Goal: Information Seeking & Learning: Learn about a topic

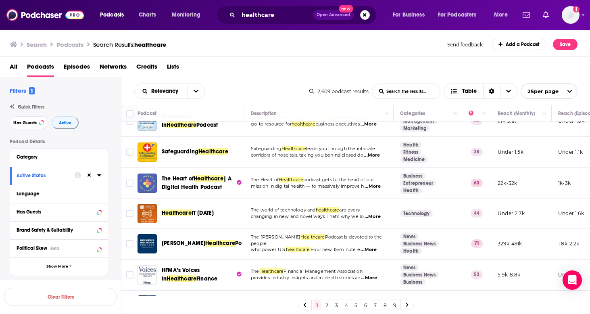
scroll to position [421, 0]
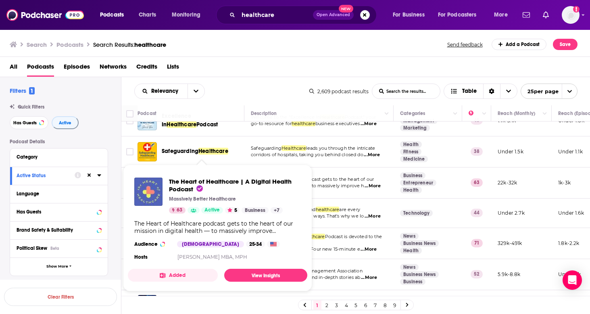
click at [209, 195] on div "The Heart of Healthcare | A Digital Health Podcast Massively Better Healthcare …" at bounding box center [235, 195] width 132 height 36
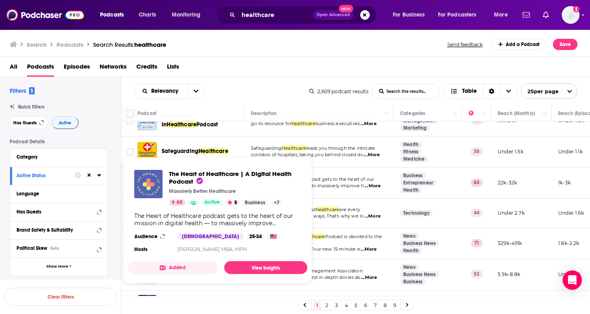
scroll to position [0, 0]
click at [393, 198] on td "Business Entrepreneur Health" at bounding box center [427, 182] width 69 height 31
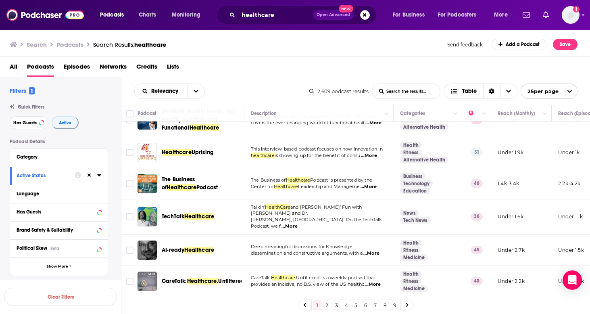
click at [329, 305] on link "2" at bounding box center [327, 305] width 8 height 10
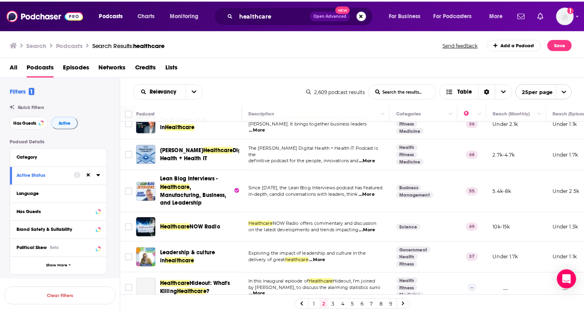
scroll to position [520, 0]
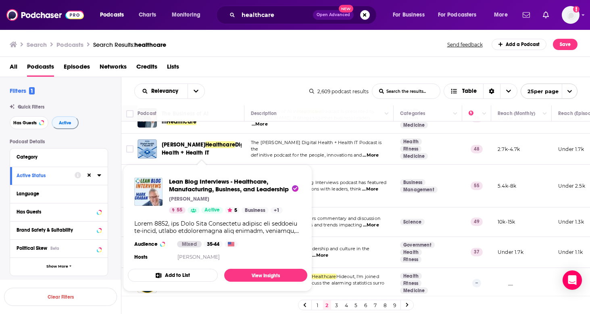
click at [199, 223] on div "Show Podcast Details" at bounding box center [217, 227] width 166 height 15
click at [189, 189] on span "Lean Blog Interviews - Healthcare, Manufacturing, Business, and Leadership" at bounding box center [233, 184] width 129 height 15
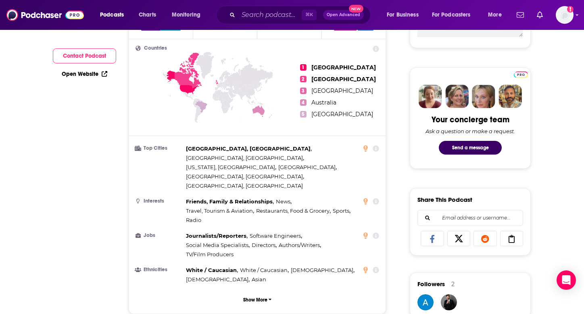
scroll to position [4, 0]
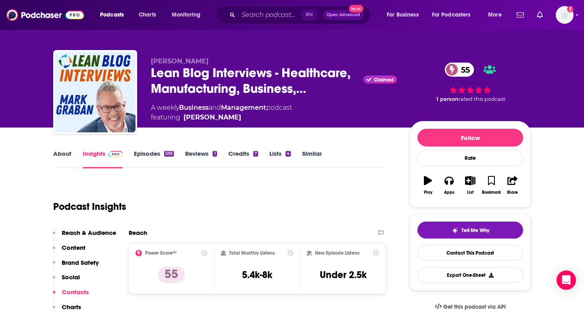
click at [66, 159] on link "About" at bounding box center [62, 159] width 18 height 19
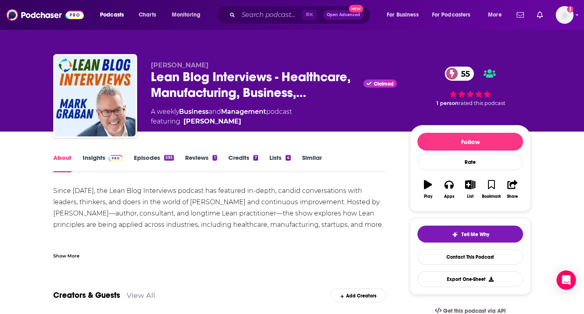
click at [104, 159] on link "Insights" at bounding box center [103, 163] width 40 height 19
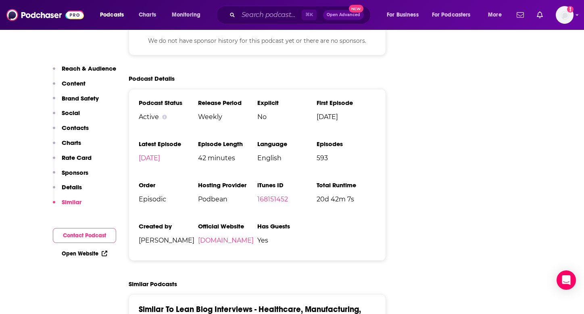
scroll to position [1296, 0]
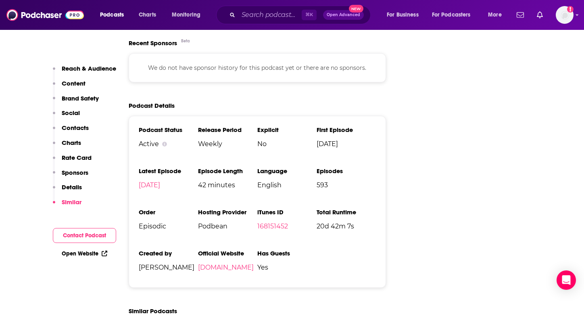
click at [72, 159] on p "Rate Card" at bounding box center [77, 158] width 30 height 8
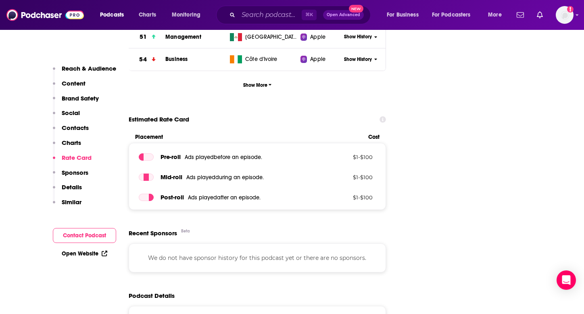
scroll to position [1076, 0]
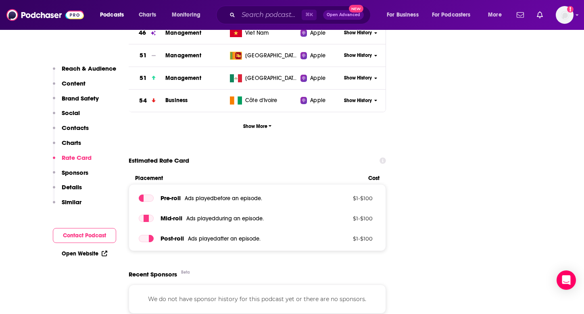
click at [73, 138] on button "Contacts" at bounding box center [71, 131] width 36 height 15
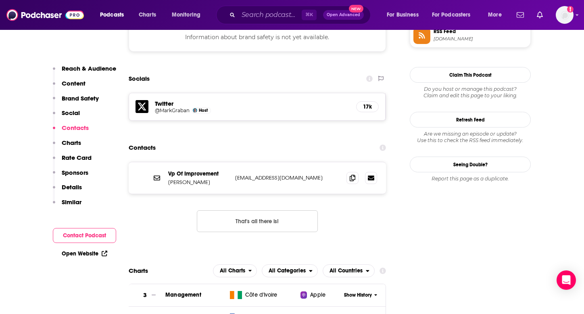
click at [75, 141] on p "Charts" at bounding box center [71, 143] width 19 height 8
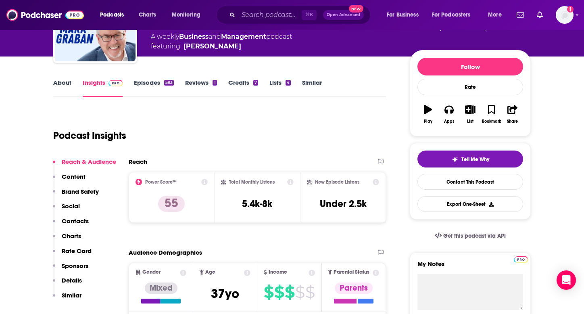
scroll to position [8, 0]
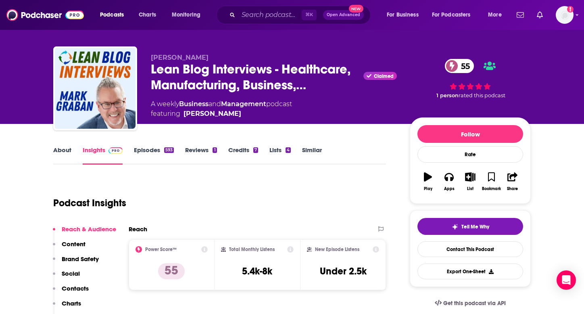
click at [450, 186] on div "Apps" at bounding box center [449, 188] width 10 height 5
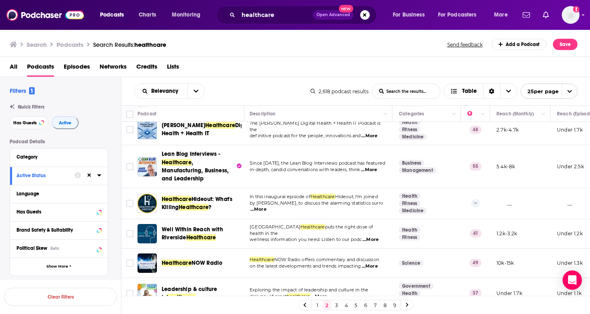
scroll to position [534, 1]
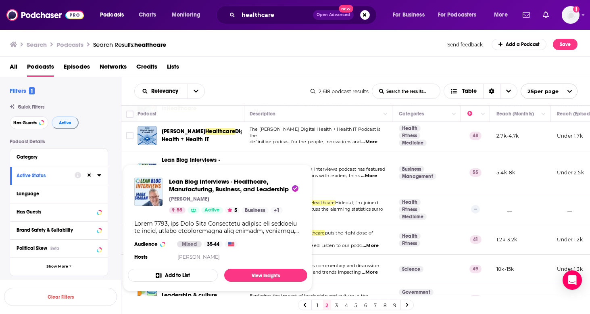
click at [155, 272] on button "Add to List" at bounding box center [173, 274] width 90 height 13
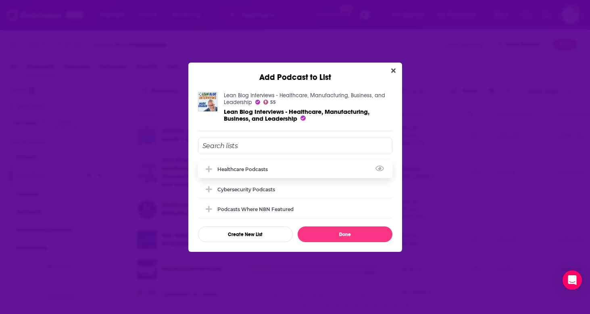
click at [275, 167] on div "Healthcare Podcasts" at bounding box center [295, 169] width 194 height 18
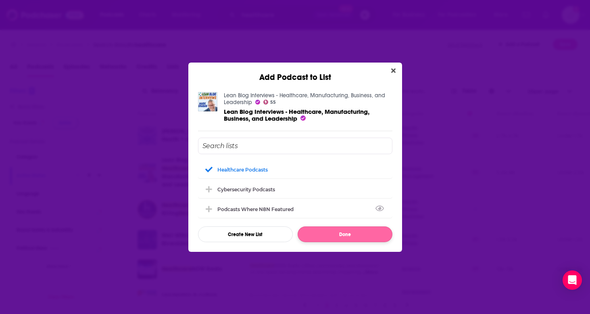
click at [363, 234] on button "Done" at bounding box center [344, 234] width 95 height 16
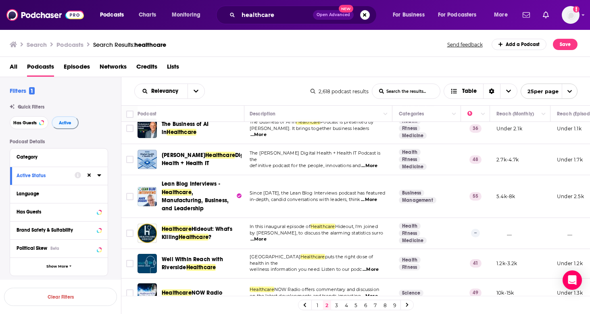
scroll to position [519, 0]
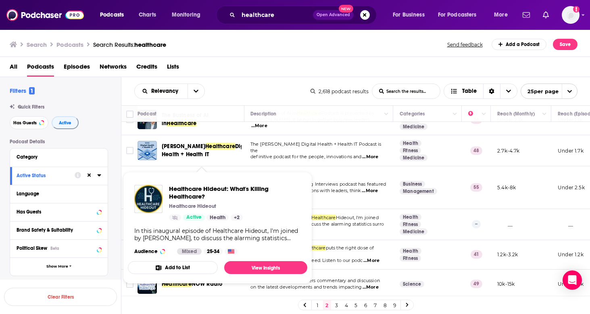
click at [237, 195] on span "Healthcare Hideout: What's Killing Healthcare?" at bounding box center [235, 192] width 132 height 15
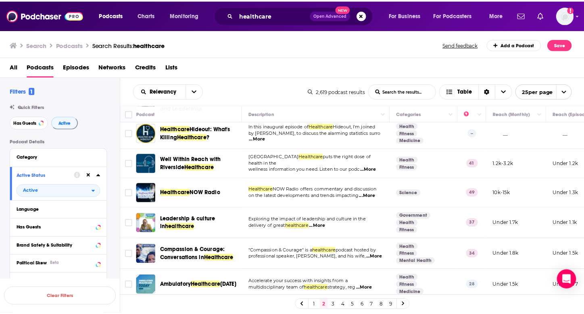
scroll to position [609, 0]
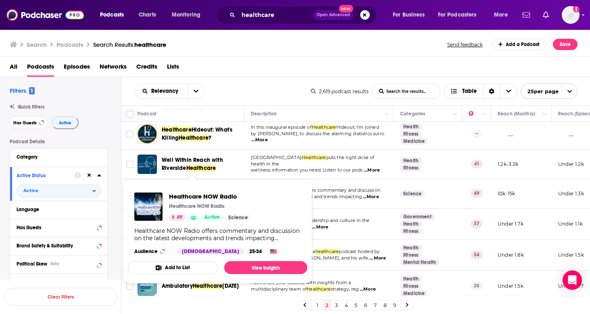
click at [209, 183] on span "Healthcare NOW Radio Healthcare NOW Radio 49 Active Science Healthcare NOW Radi…" at bounding box center [217, 231] width 179 height 104
click at [214, 184] on div "Healthcare NOW Radio" at bounding box center [204, 193] width 84 height 19
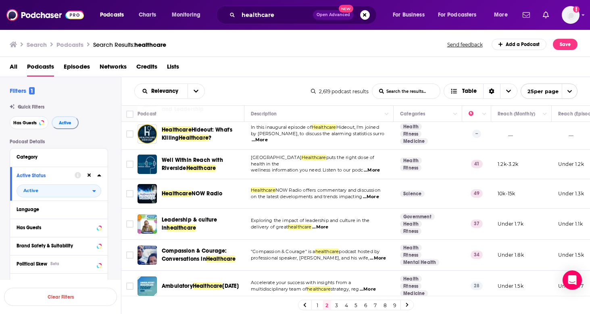
click at [197, 182] on div "Podcasts Charts Monitoring healthcare Open Advanced New For Business For Podcas…" at bounding box center [295, 157] width 590 height 314
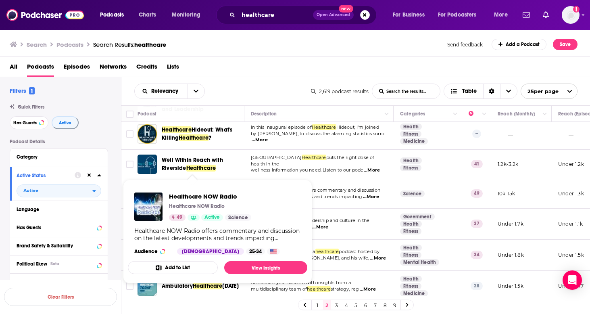
click at [156, 218] on img "Healthcare NOW Radio" at bounding box center [148, 206] width 28 height 28
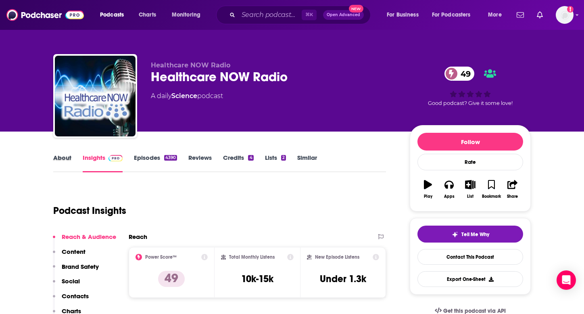
click at [72, 158] on div "About" at bounding box center [67, 163] width 29 height 19
click at [68, 158] on link "About" at bounding box center [62, 163] width 18 height 19
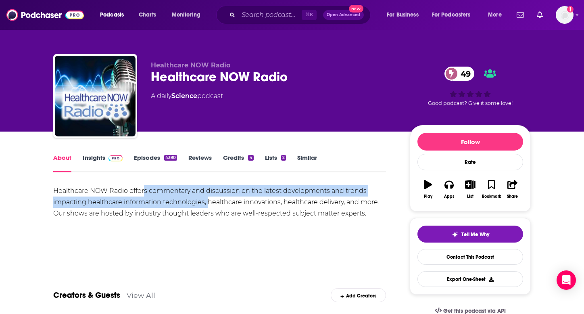
drag, startPoint x: 145, startPoint y: 193, endPoint x: 207, endPoint y: 201, distance: 62.2
click at [207, 201] on div "Healthcare NOW Radio offers commentary and discussion on the latest development…" at bounding box center [219, 202] width 333 height 34
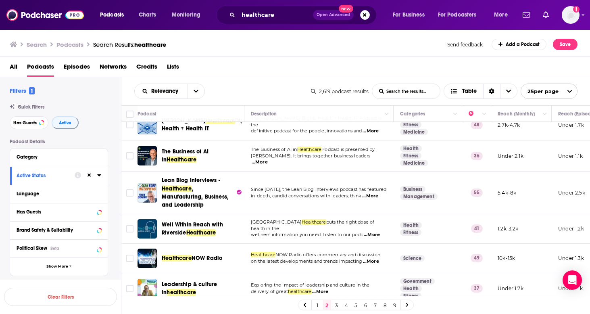
scroll to position [516, 0]
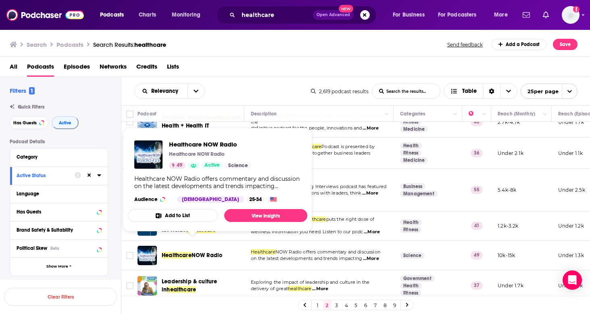
click at [191, 217] on button "Add to List" at bounding box center [173, 215] width 90 height 13
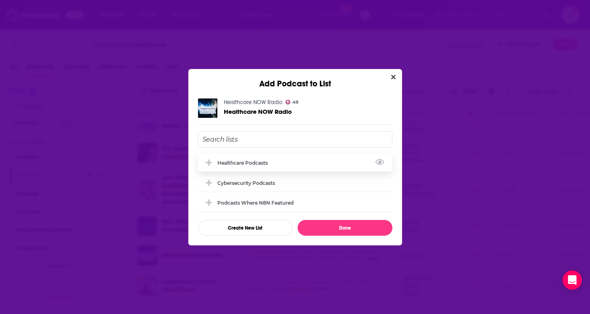
click at [279, 162] on div "Healthcare Podcasts" at bounding box center [295, 163] width 194 height 18
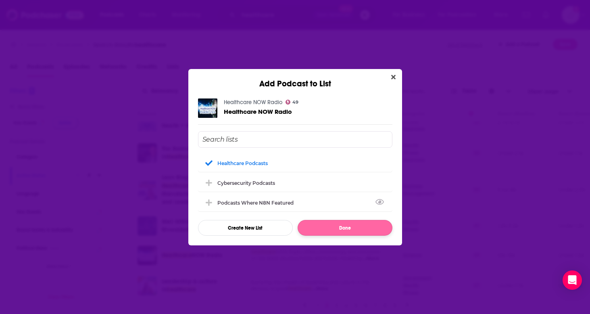
click at [343, 227] on button "Done" at bounding box center [344, 228] width 95 height 16
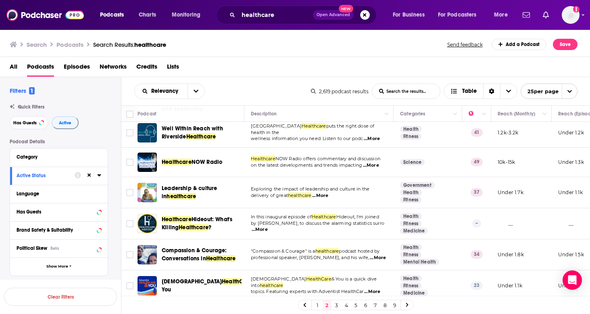
scroll to position [609, 0]
click at [338, 303] on link "3" at bounding box center [337, 305] width 8 height 10
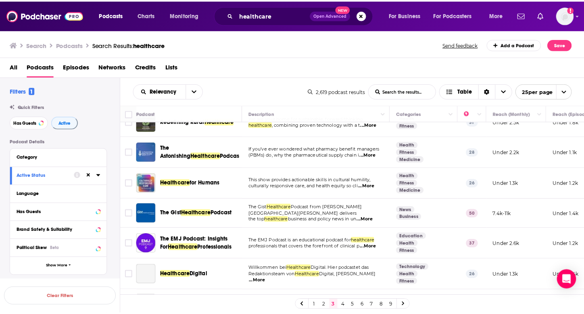
scroll to position [113, 2]
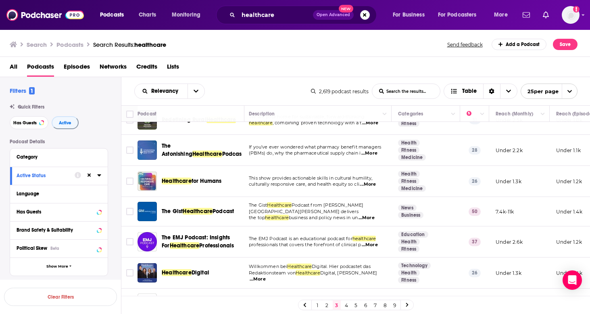
click at [374, 216] on span "...More" at bounding box center [366, 217] width 16 height 6
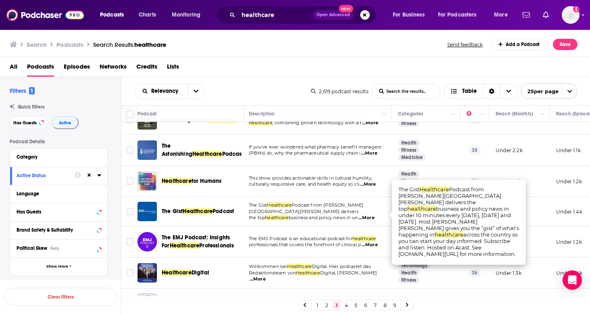
click at [179, 215] on span "The Gist Healthcare Podcast" at bounding box center [198, 211] width 72 height 8
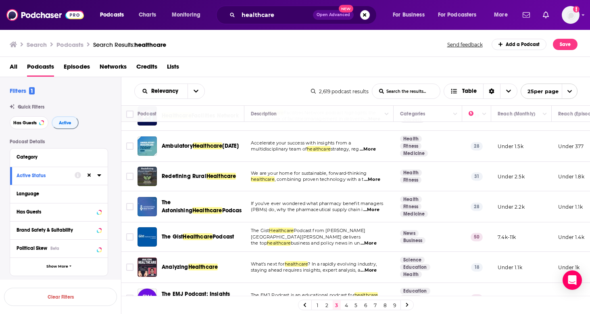
scroll to position [31, 0]
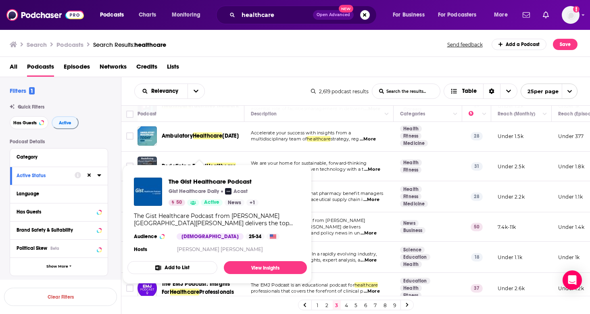
click at [176, 266] on button "Add to List" at bounding box center [172, 267] width 90 height 13
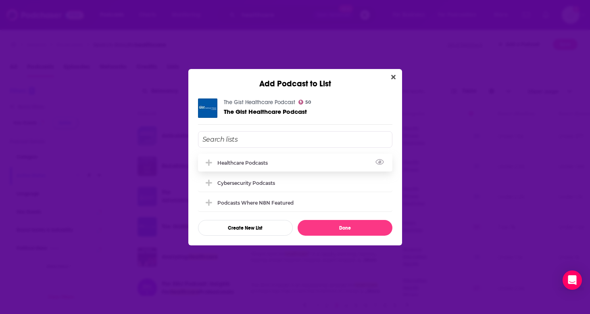
click at [240, 163] on div "Healthcare Podcasts" at bounding box center [244, 163] width 55 height 6
click at [359, 238] on div "The Gist Healthcare Podcast 50 The Gist Healthcare Podcast Healthcare Podcasts …" at bounding box center [295, 167] width 214 height 156
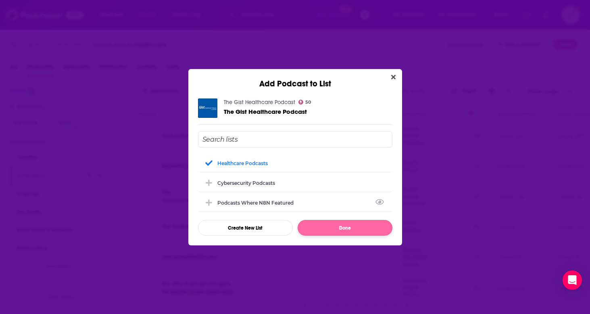
click at [353, 234] on button "Done" at bounding box center [344, 228] width 95 height 16
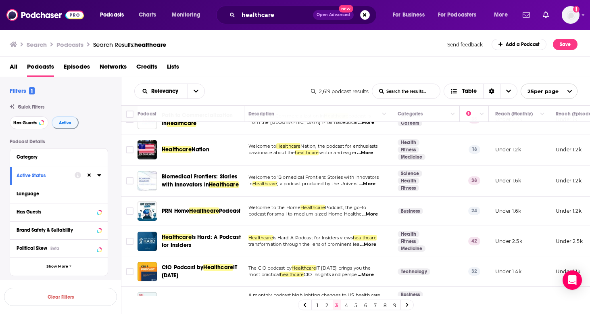
scroll to position [606, 2]
click at [345, 302] on link "4" at bounding box center [346, 305] width 8 height 10
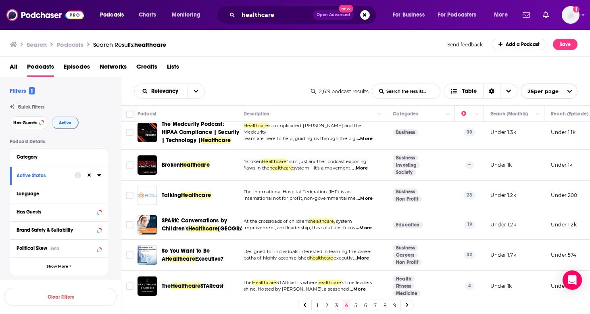
click at [355, 303] on link "5" at bounding box center [356, 305] width 8 height 10
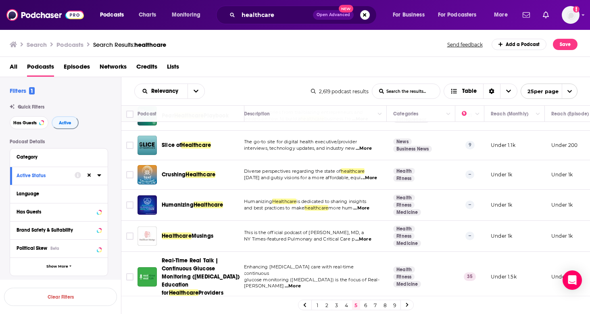
click at [366, 302] on link "6" at bounding box center [366, 305] width 8 height 10
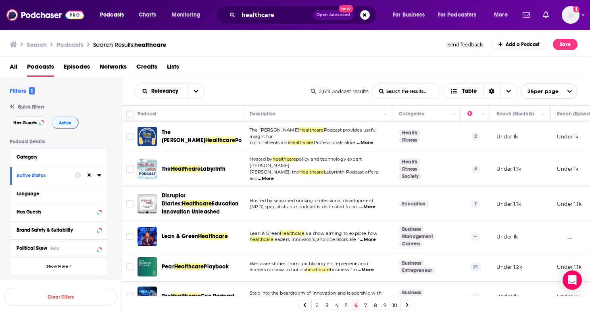
scroll to position [0, 1]
click at [275, 14] on input "healthcare" at bounding box center [275, 14] width 75 height 13
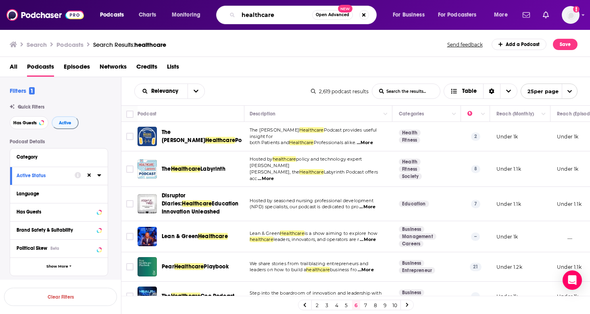
click at [275, 14] on input "healthcare" at bounding box center [275, 14] width 74 height 13
click at [277, 15] on input "healthcare" at bounding box center [275, 14] width 74 height 13
click at [275, 16] on input "healthcar" at bounding box center [275, 14] width 74 height 13
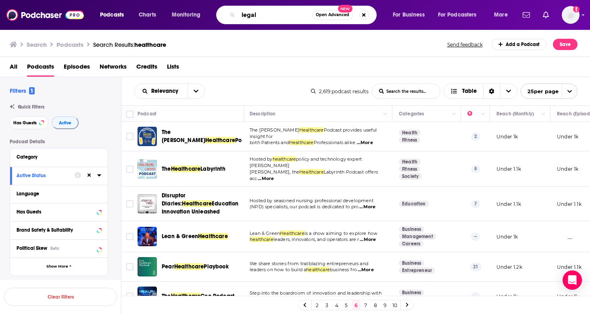
type input "legal"
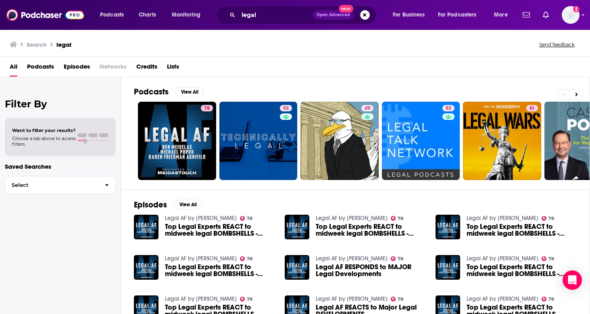
click at [53, 68] on span "Podcasts" at bounding box center [40, 68] width 27 height 17
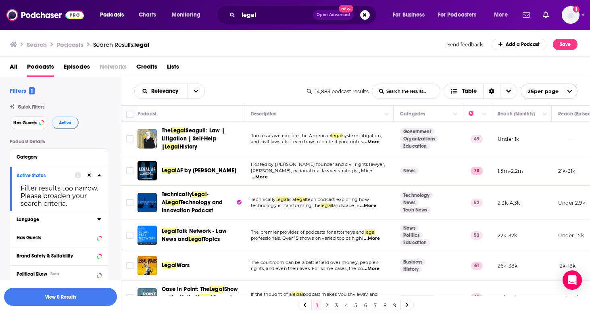
click at [51, 220] on div "Language" at bounding box center [54, 219] width 75 height 6
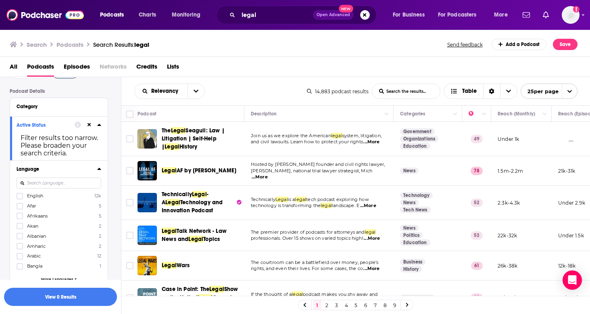
scroll to position [51, 0]
click at [42, 192] on span "English" at bounding box center [35, 195] width 16 height 6
click at [20, 198] on input "multiSelectOption-en-0" at bounding box center [20, 198] width 0 height 0
click at [62, 294] on button "View 2k Results" at bounding box center [60, 296] width 113 height 18
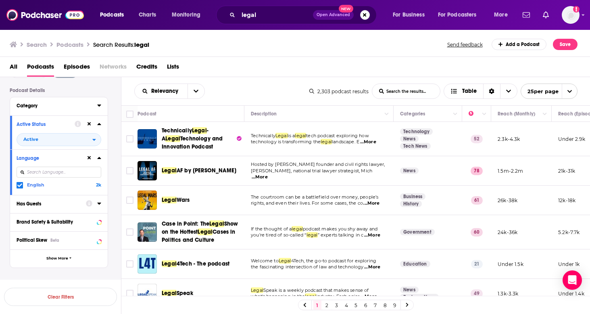
click at [94, 104] on button "Category" at bounding box center [57, 105] width 81 height 10
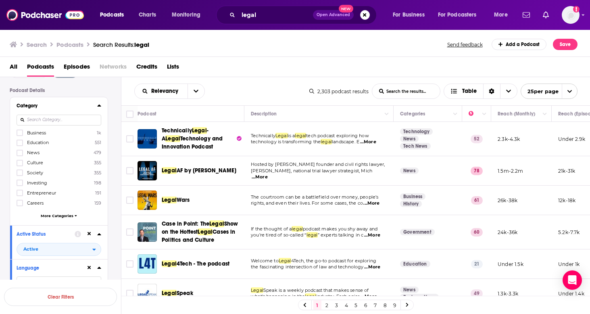
click at [231, 96] on div "Relevancy List Search Input Search the results... Table" at bounding box center [221, 90] width 175 height 15
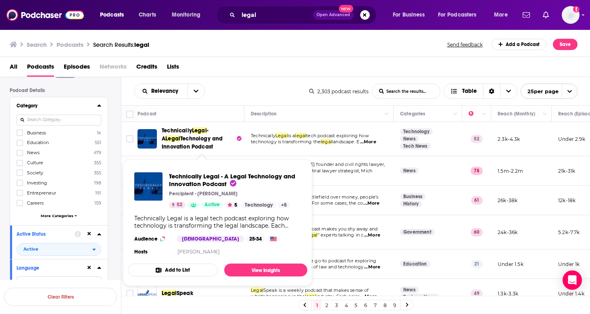
click at [186, 183] on span "Technically Legal - A Legal Technology and Innovation Podcast" at bounding box center [232, 179] width 126 height 15
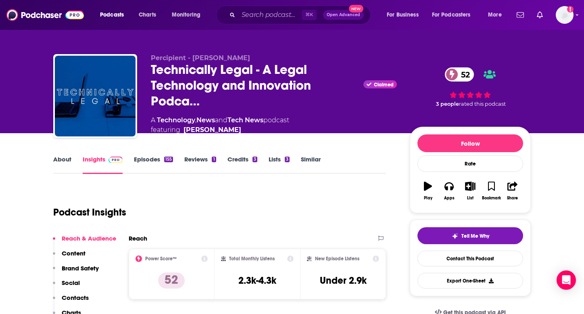
click at [61, 164] on link "About" at bounding box center [62, 164] width 18 height 19
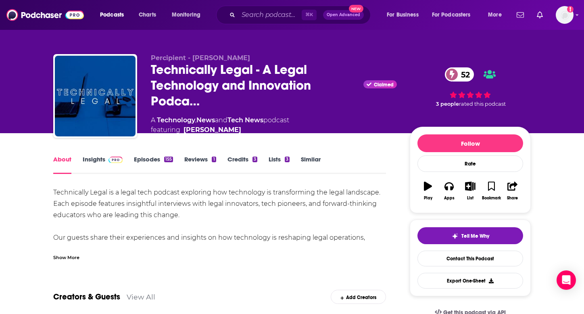
click at [113, 160] on img at bounding box center [115, 159] width 14 height 6
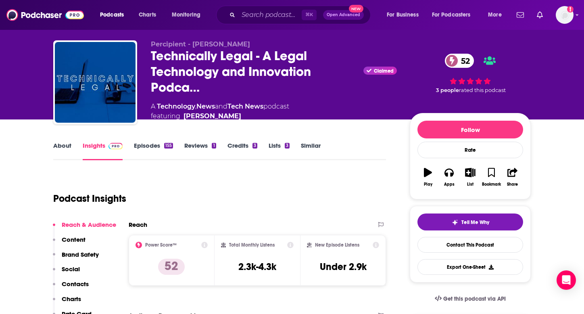
scroll to position [101, 0]
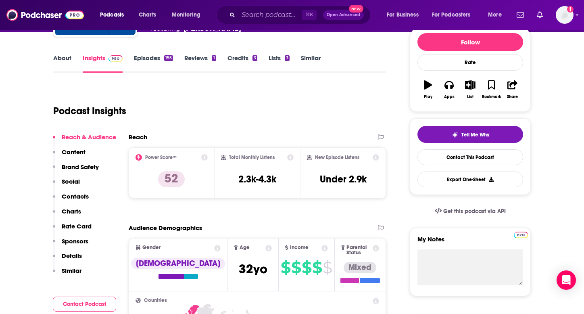
click at [78, 227] on p "Rate Card" at bounding box center [77, 226] width 30 height 8
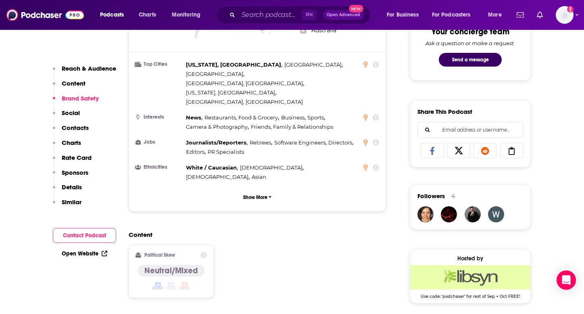
scroll to position [98, 0]
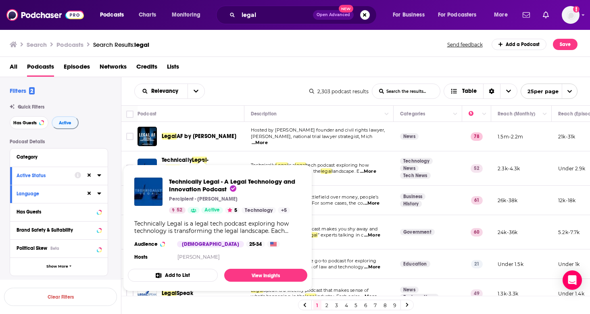
click at [172, 270] on button "Add to List" at bounding box center [173, 274] width 90 height 13
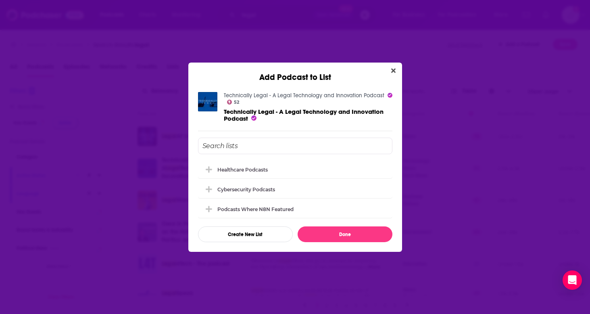
click at [228, 145] on input "Add Podcast To List" at bounding box center [295, 145] width 194 height 17
type input "Legal Podcasts"
click at [259, 238] on button "Create New List" at bounding box center [245, 234] width 95 height 16
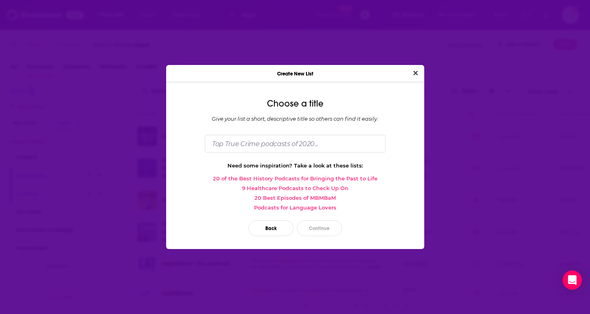
click at [243, 132] on div "Choose a title Give your list a short, descriptive title so others can find it …" at bounding box center [295, 169] width 258 height 160
click at [243, 137] on input "Dialog" at bounding box center [295, 143] width 181 height 17
type input "Legal Podcasts"
click at [415, 73] on button "Close" at bounding box center [415, 73] width 11 height 10
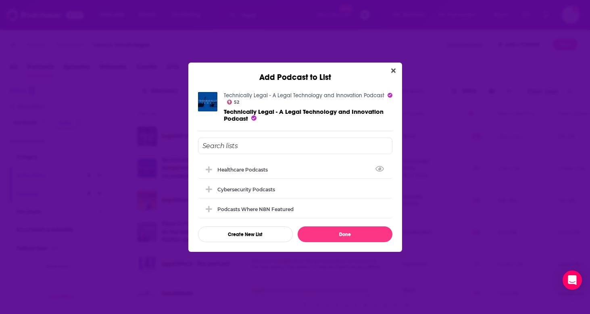
click at [245, 149] on input "Add Podcast To List" at bounding box center [295, 145] width 194 height 17
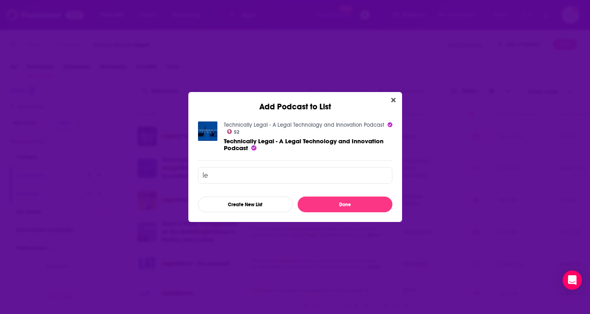
type input "l"
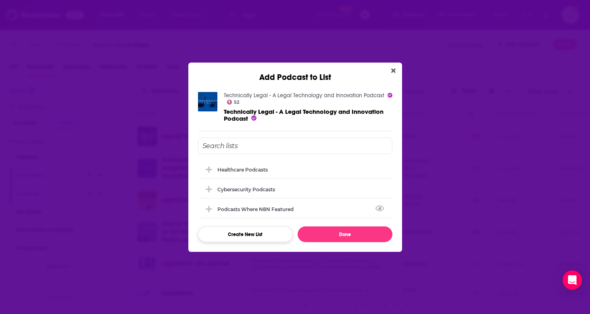
click at [243, 237] on button "Create New List" at bounding box center [245, 234] width 95 height 16
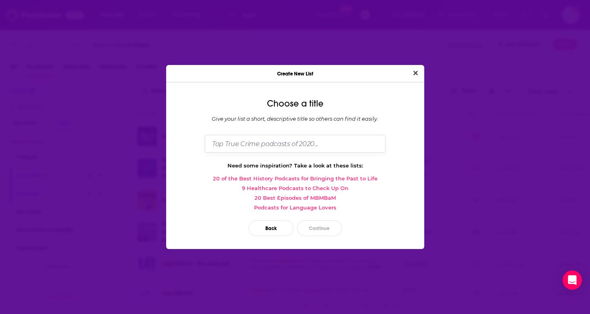
click at [260, 150] on input "Dialog" at bounding box center [295, 143] width 181 height 17
type input "Legal Podcasts"
click at [415, 73] on button "Close" at bounding box center [415, 73] width 11 height 10
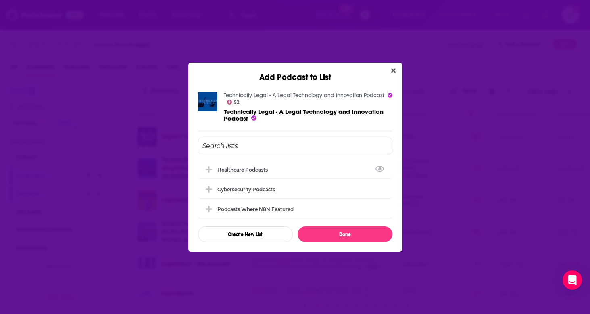
click at [389, 62] on div "Add Podcast to List" at bounding box center [295, 72] width 214 height 20
click at [393, 67] on icon "Close" at bounding box center [393, 70] width 4 height 6
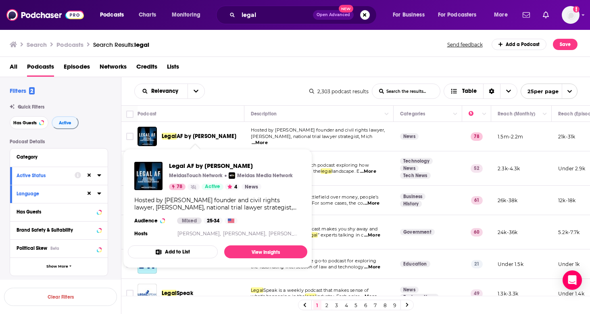
click at [153, 252] on button "Add to List" at bounding box center [173, 251] width 90 height 13
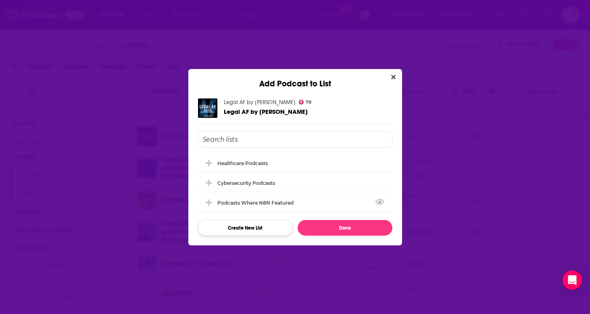
click at [245, 231] on button "Create New List" at bounding box center [245, 228] width 95 height 16
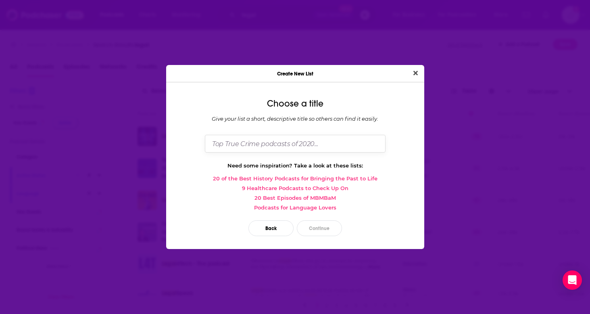
click at [321, 139] on input "Dialog" at bounding box center [295, 143] width 181 height 17
type input "Legal Podcasts"
click at [323, 228] on button "Continue" at bounding box center [319, 228] width 45 height 16
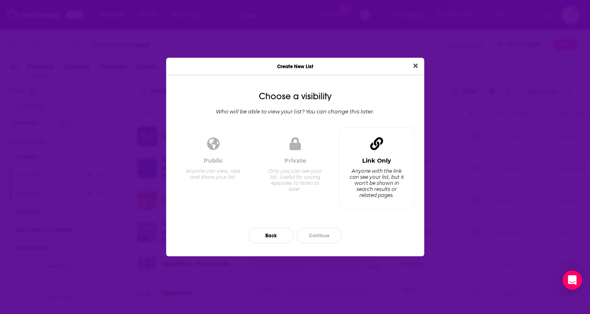
click at [383, 179] on div "Anyone with the link can see your list, but it won't be shown in search results…" at bounding box center [376, 183] width 55 height 30
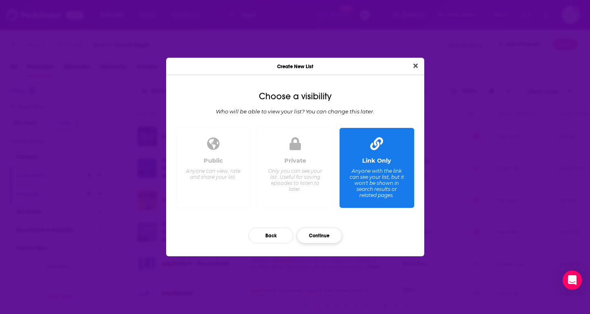
click at [331, 235] on button "Continue" at bounding box center [319, 235] width 45 height 16
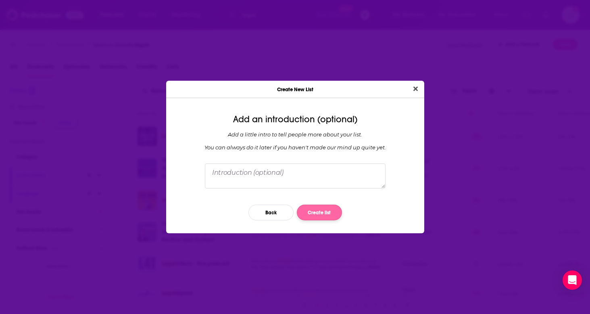
click at [312, 214] on button "Create list" at bounding box center [319, 212] width 45 height 16
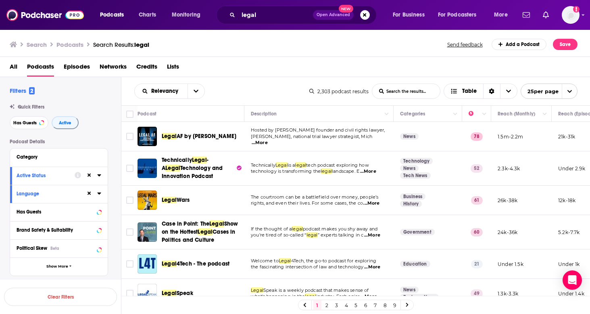
click at [196, 138] on span "AF by [PERSON_NAME]" at bounding box center [207, 136] width 60 height 7
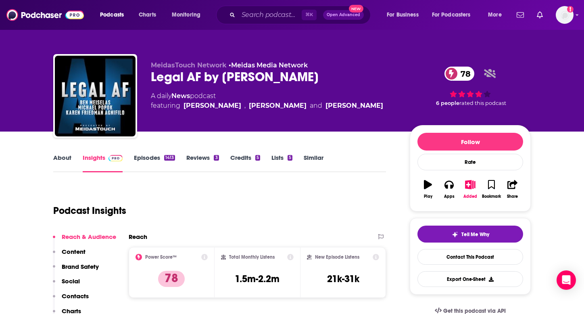
click at [58, 162] on link "About" at bounding box center [62, 163] width 18 height 19
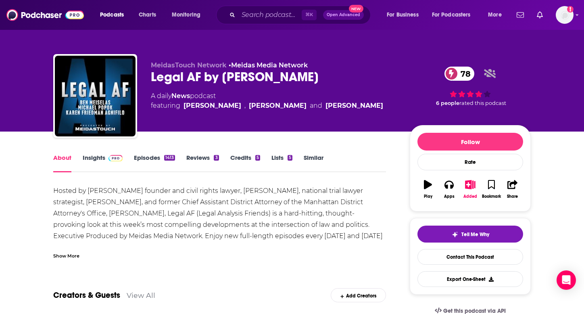
click at [102, 157] on link "Insights" at bounding box center [103, 163] width 40 height 19
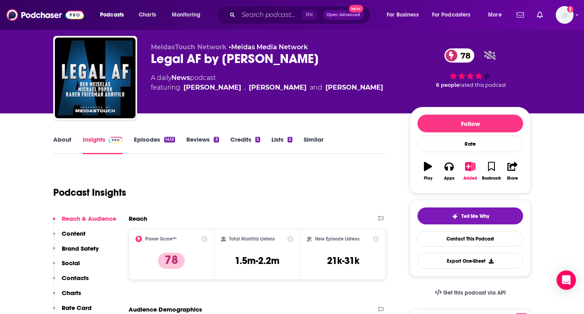
click at [72, 306] on p "Rate Card" at bounding box center [77, 308] width 30 height 8
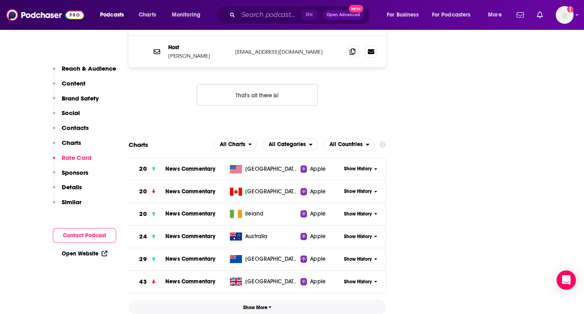
scroll to position [1036, 0]
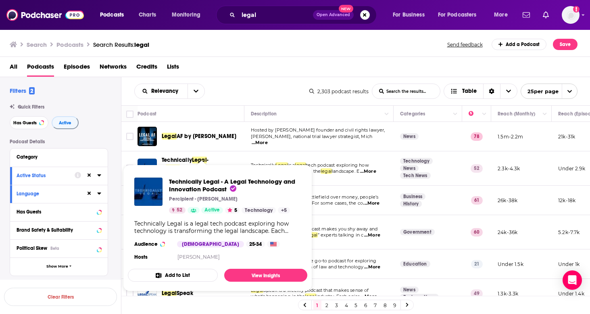
click at [165, 274] on button "Add to List" at bounding box center [173, 274] width 90 height 13
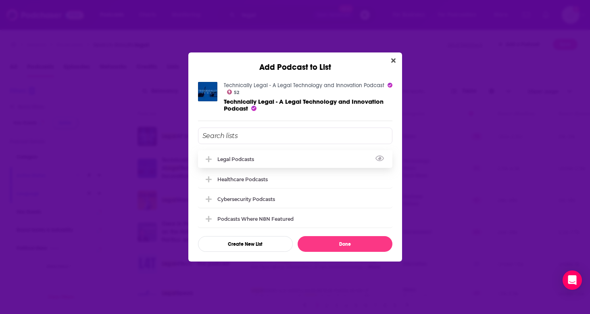
click at [231, 161] on div "Legal Podcasts" at bounding box center [295, 159] width 194 height 18
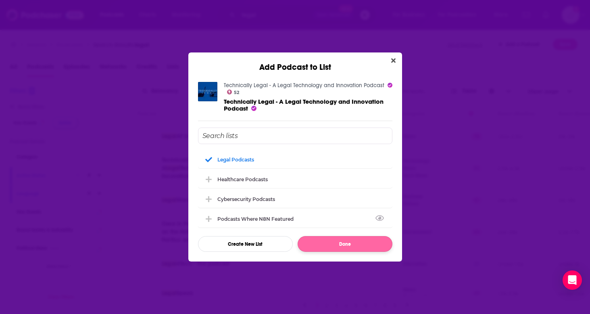
click at [331, 248] on button "Done" at bounding box center [344, 244] width 95 height 16
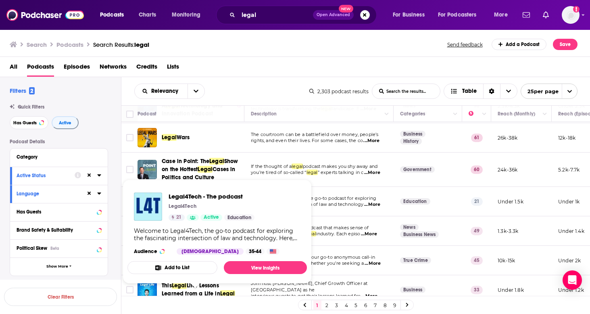
scroll to position [70, 0]
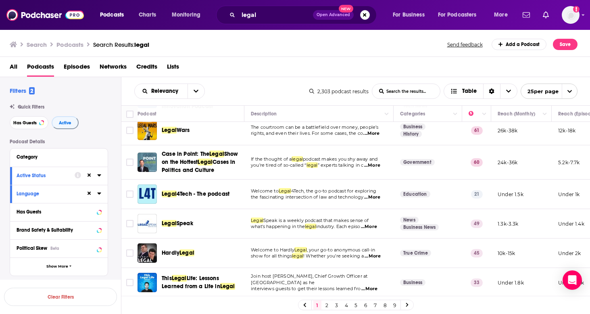
click at [376, 227] on span "...More" at bounding box center [369, 226] width 16 height 6
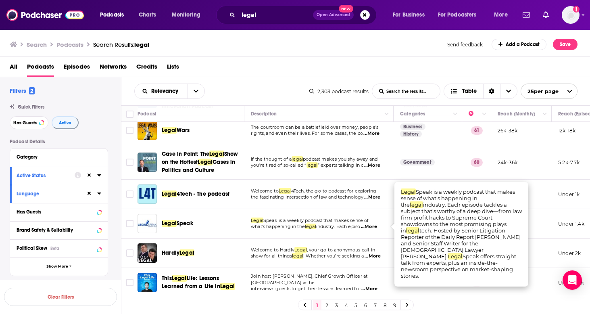
click at [220, 227] on div "Legal Speak" at bounding box center [204, 223] width 84 height 8
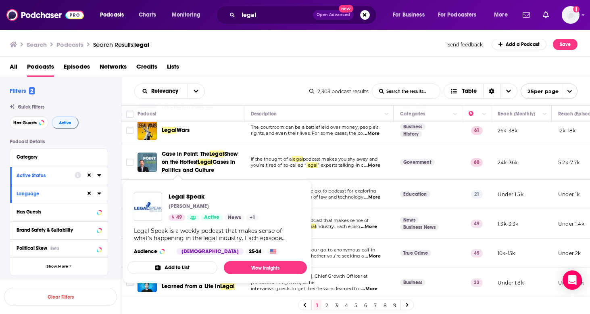
click at [175, 270] on button "Add to List" at bounding box center [172, 267] width 90 height 13
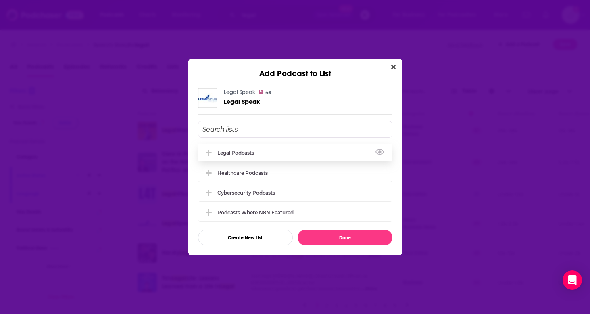
click at [228, 150] on div "Legal Podcasts" at bounding box center [238, 153] width 42 height 6
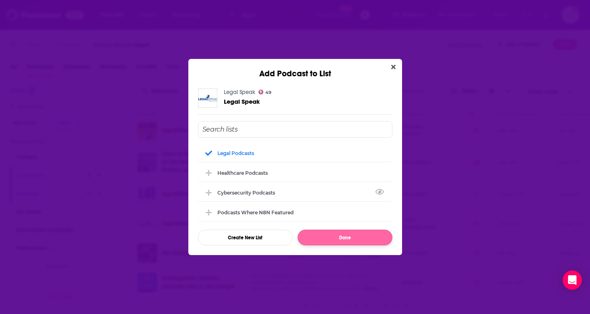
click at [361, 241] on button "Done" at bounding box center [344, 237] width 95 height 16
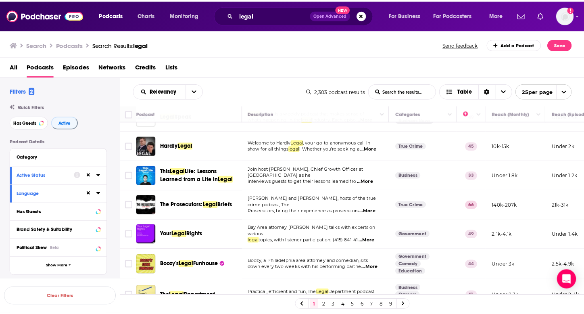
scroll to position [168, 1]
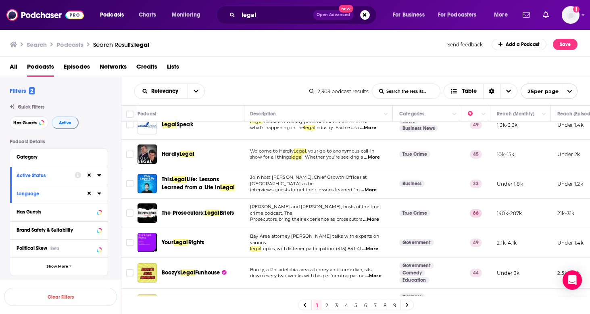
click at [213, 206] on div "The Prosecutors: Legal Briefs" at bounding box center [204, 212] width 84 height 19
click at [205, 210] on span "The Prosecutors:" at bounding box center [183, 212] width 43 height 7
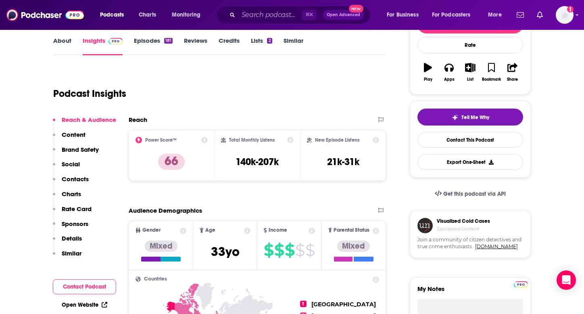
scroll to position [117, 0]
click at [61, 44] on link "About" at bounding box center [62, 46] width 18 height 19
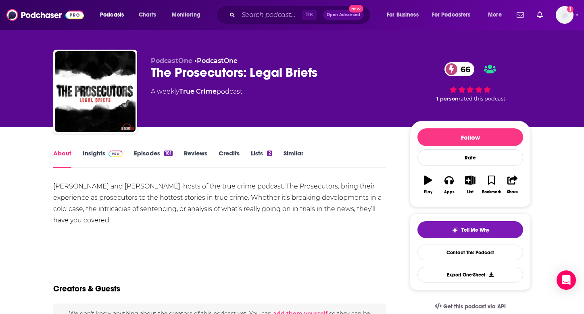
scroll to position [7, 0]
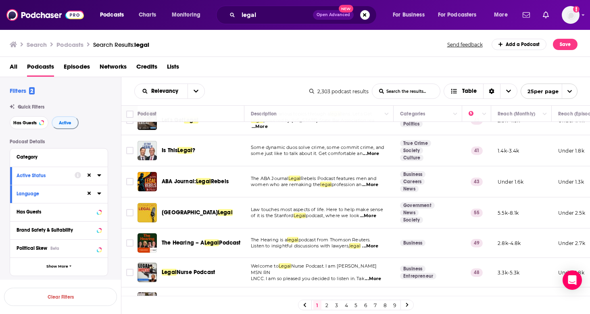
click at [374, 217] on span "...More" at bounding box center [368, 215] width 16 height 6
click at [266, 210] on span "Law touches most aspects of life. Here to help make sense" at bounding box center [317, 209] width 132 height 6
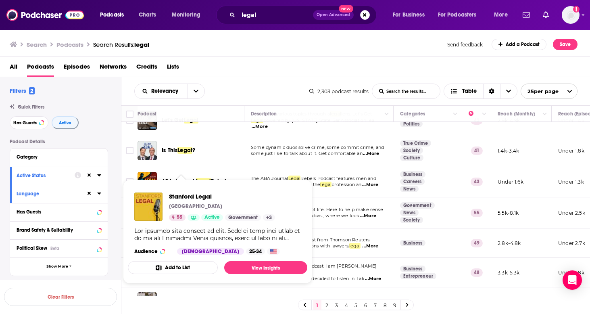
click at [152, 270] on button "Add to List" at bounding box center [173, 267] width 90 height 13
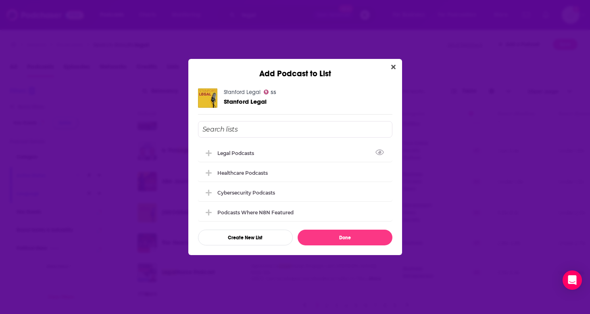
click at [231, 161] on div "Legal Podcasts Healthcare Podcasts Cybersecurity Podcasts Podcasts Where N8N Fe…" at bounding box center [295, 183] width 194 height 79
click at [231, 150] on div "Legal Podcasts" at bounding box center [238, 153] width 42 height 6
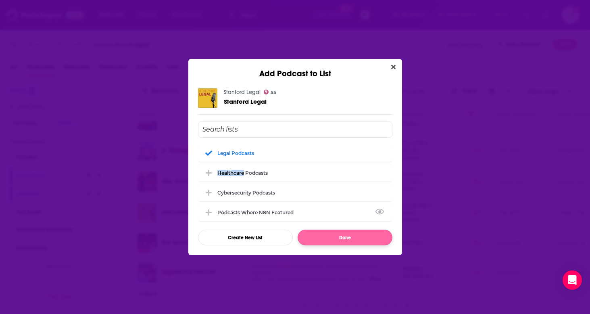
click at [347, 241] on button "Done" at bounding box center [344, 237] width 95 height 16
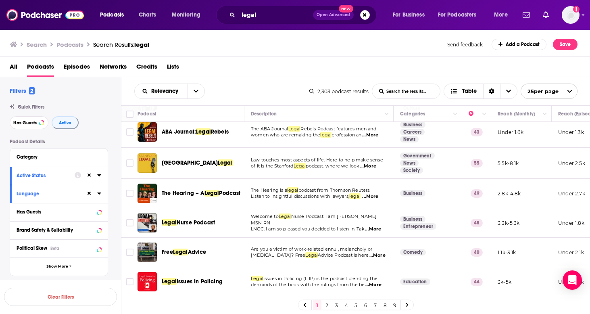
click at [326, 303] on link "2" at bounding box center [327, 305] width 8 height 10
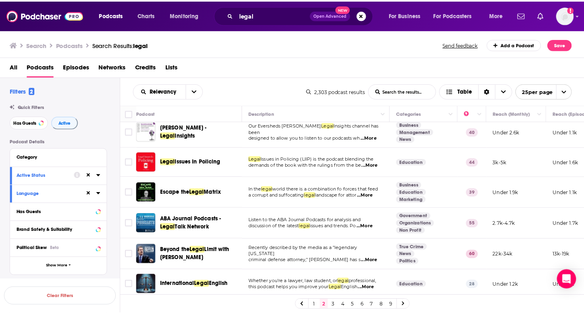
scroll to position [6, 0]
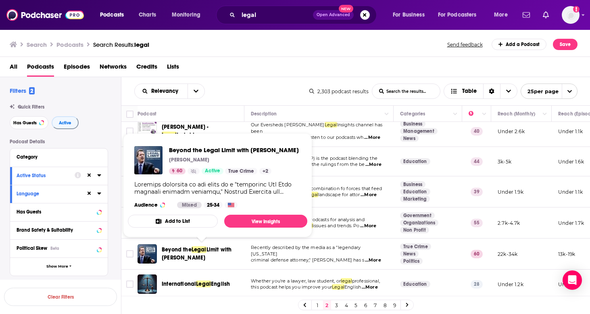
click at [186, 249] on span "Beyond the" at bounding box center [177, 249] width 30 height 7
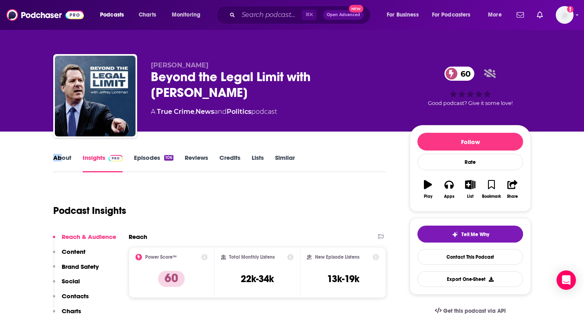
click at [60, 157] on link "About" at bounding box center [62, 163] width 18 height 19
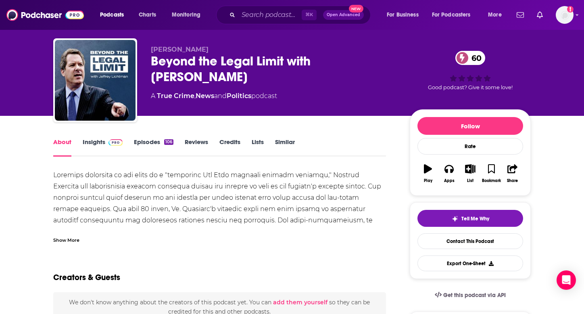
scroll to position [42, 0]
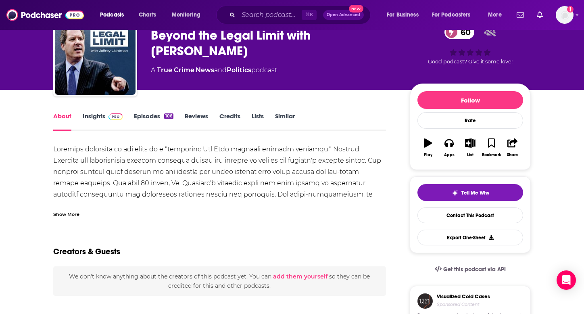
click at [67, 217] on div "Show More" at bounding box center [66, 214] width 26 height 8
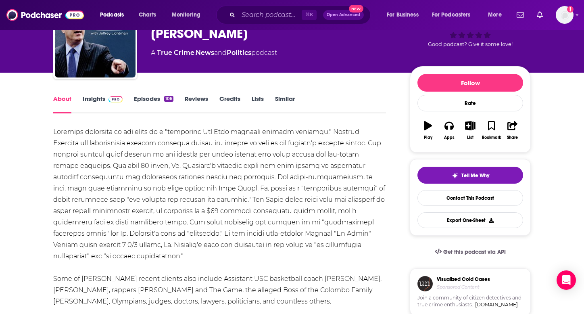
scroll to position [49, 0]
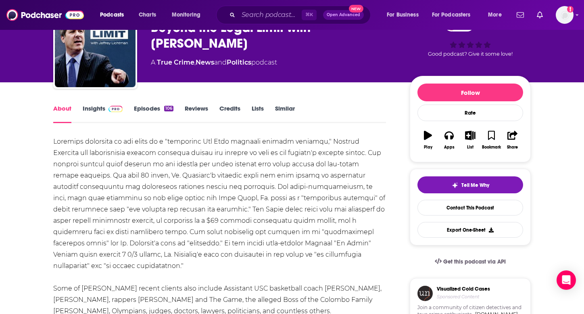
click at [100, 109] on link "Insights" at bounding box center [103, 113] width 40 height 19
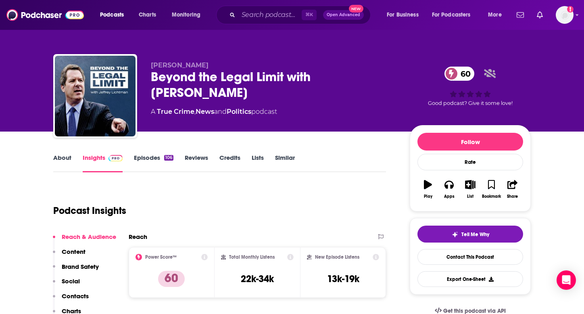
click at [150, 161] on link "Episodes 106" at bounding box center [154, 163] width 40 height 19
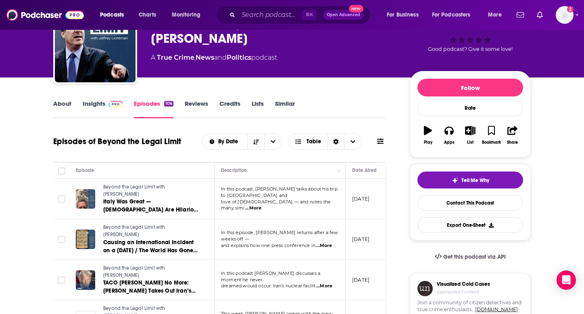
scroll to position [58, 0]
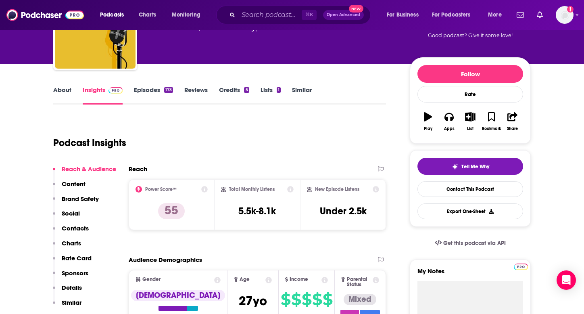
scroll to position [49, 0]
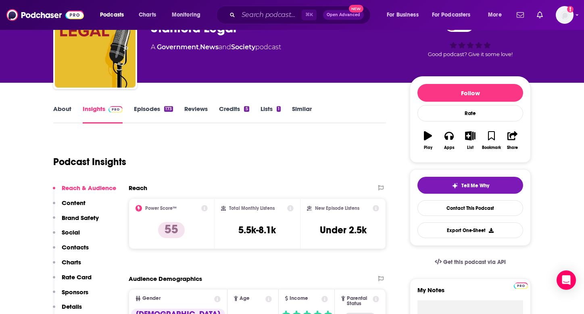
click at [63, 108] on link "About" at bounding box center [62, 114] width 18 height 19
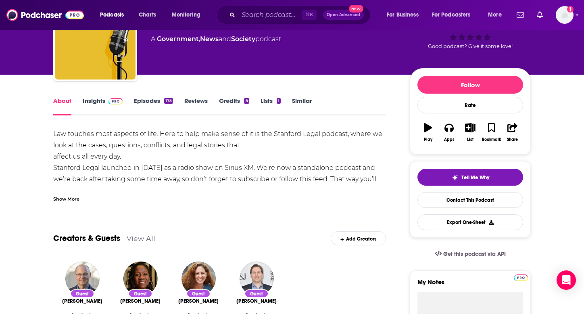
scroll to position [57, 0]
click at [68, 193] on div "Show More" at bounding box center [219, 196] width 333 height 14
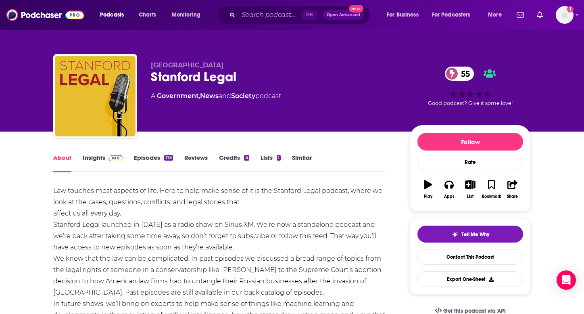
scroll to position [0, 0]
click at [98, 158] on link "Insights" at bounding box center [103, 163] width 40 height 19
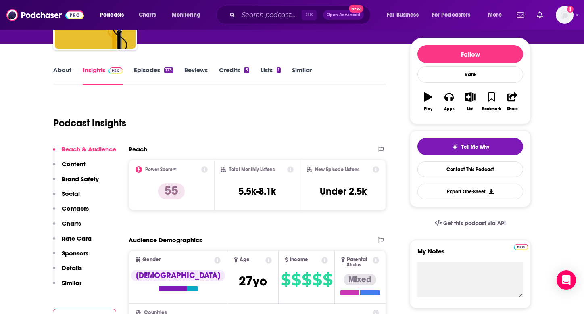
scroll to position [140, 0]
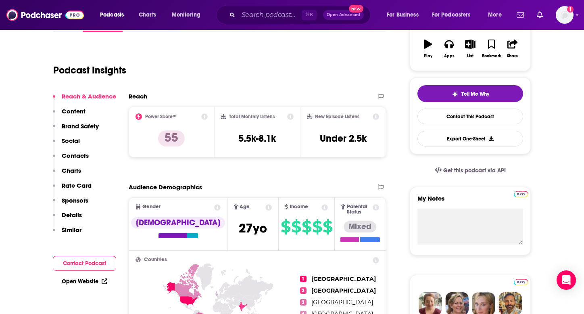
drag, startPoint x: 85, startPoint y: 186, endPoint x: 79, endPoint y: 165, distance: 21.6
click at [79, 165] on div "Reach & Audience Content Brand Safety Social Contacts Charts Rate Card Sponsors…" at bounding box center [84, 166] width 63 height 148
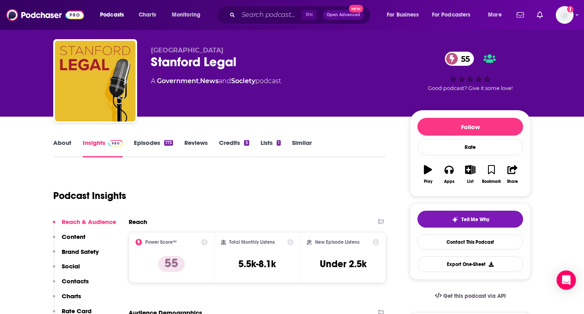
scroll to position [5, 0]
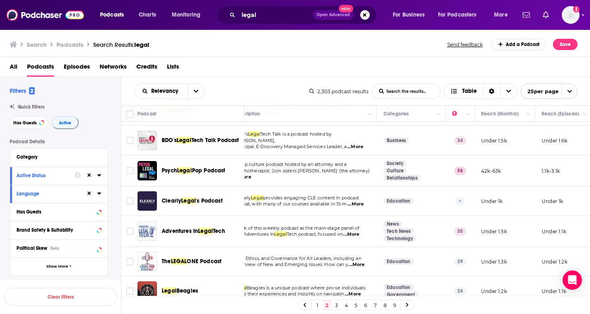
click at [334, 303] on link "3" at bounding box center [337, 305] width 8 height 10
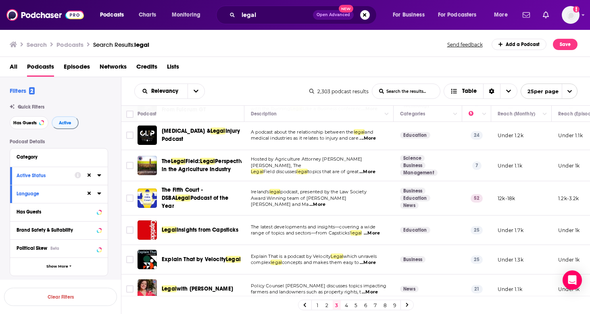
scroll to position [393, 0]
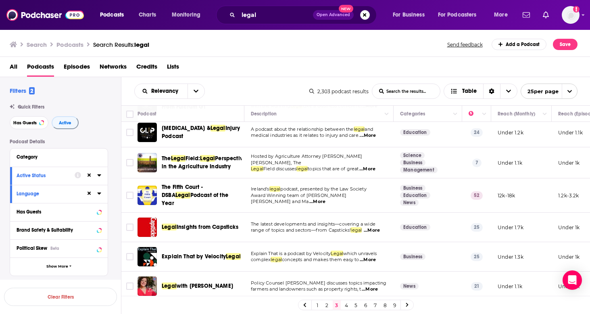
click at [205, 202] on div "Podcasts Charts Monitoring legal Open Advanced New For Business For Podcasters …" at bounding box center [295, 157] width 590 height 314
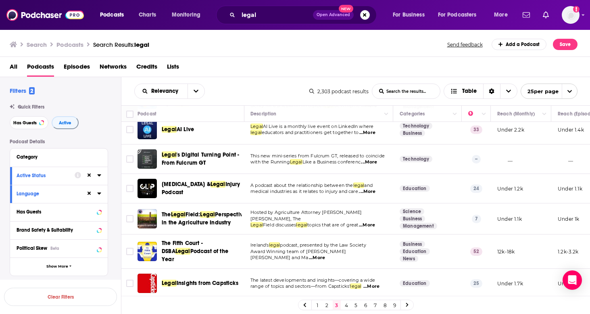
scroll to position [404, 0]
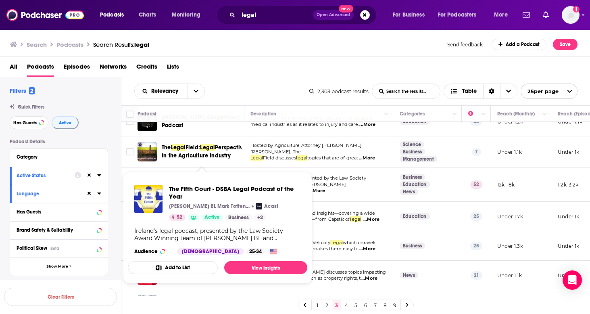
click at [177, 266] on button "Add to List" at bounding box center [173, 267] width 90 height 13
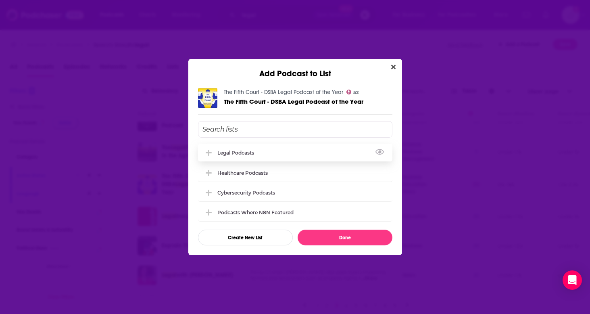
click at [236, 155] on div "Legal Podcasts" at bounding box center [295, 152] width 194 height 18
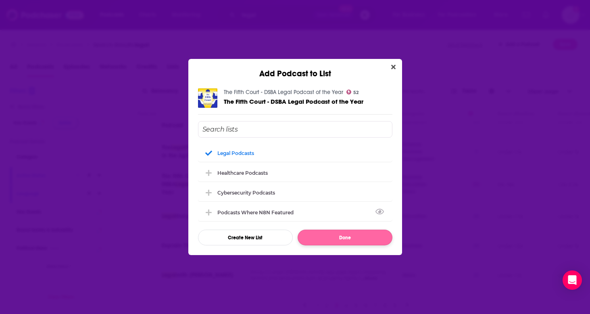
click at [337, 237] on button "Done" at bounding box center [344, 237] width 95 height 16
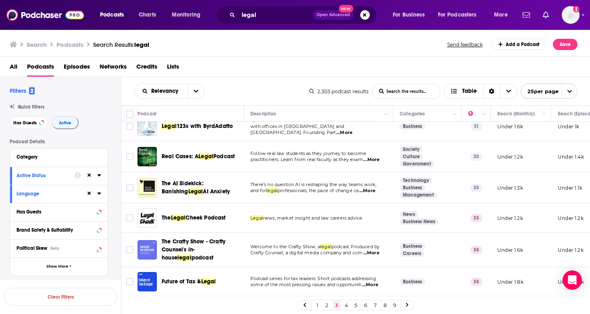
click at [345, 303] on link "4" at bounding box center [346, 305] width 8 height 10
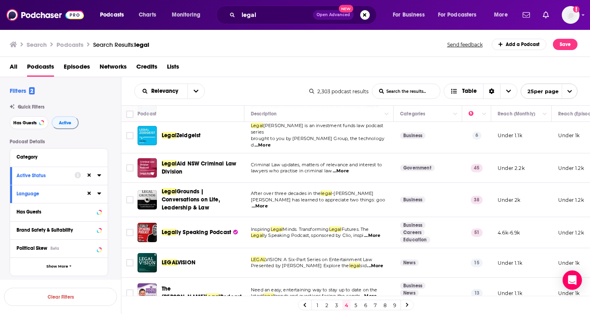
scroll to position [218, 0]
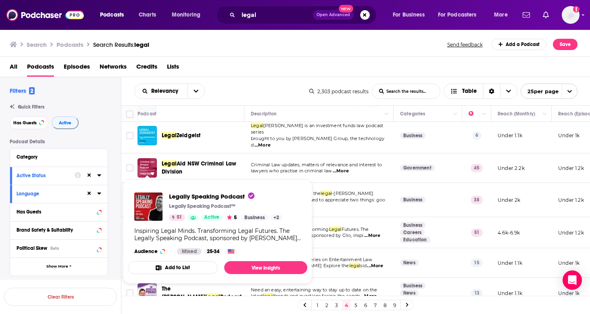
click at [155, 267] on button "Add to List" at bounding box center [173, 267] width 90 height 13
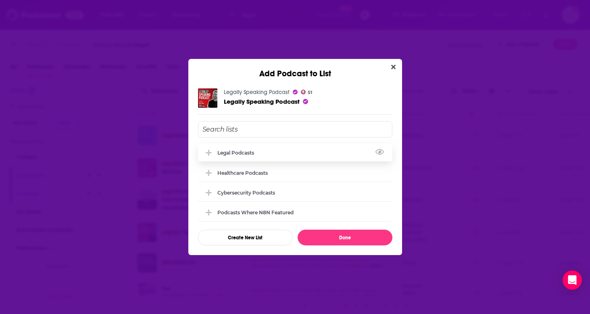
click at [215, 153] on button "Add Podcast To List" at bounding box center [210, 152] width 15 height 8
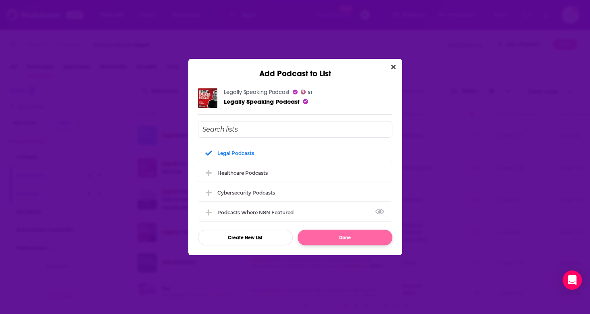
click at [346, 242] on button "Done" at bounding box center [344, 237] width 95 height 16
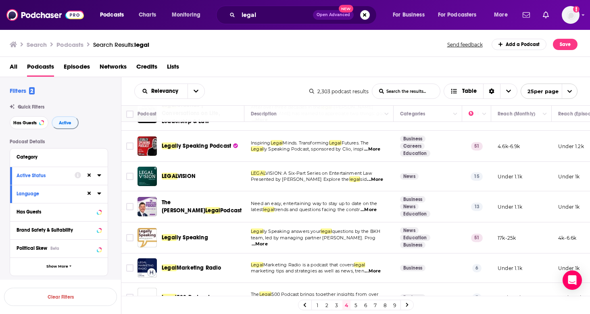
scroll to position [302, 0]
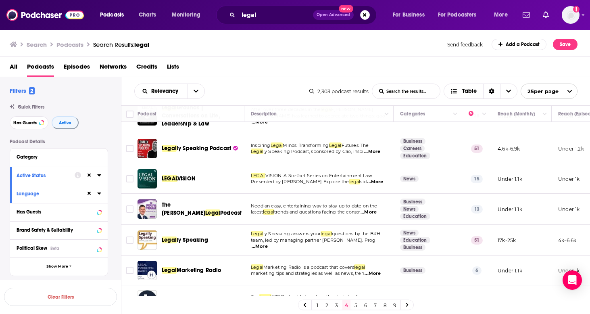
click at [231, 236] on div "Legal ly Speaking" at bounding box center [204, 240] width 84 height 8
click at [231, 239] on div "Legal ly Speaking" at bounding box center [204, 239] width 84 height 19
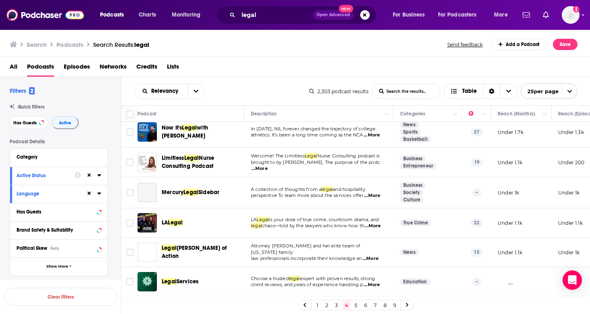
scroll to position [0, 0]
click at [354, 305] on link "5" at bounding box center [356, 305] width 8 height 10
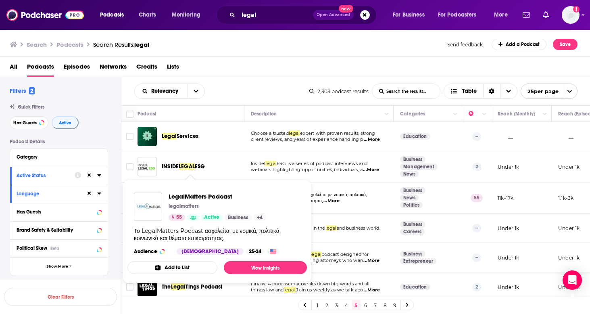
click at [403, 1] on div "Podcasts Charts Monitoring legal Open Advanced New For Business For Podcasters …" at bounding box center [295, 15] width 590 height 30
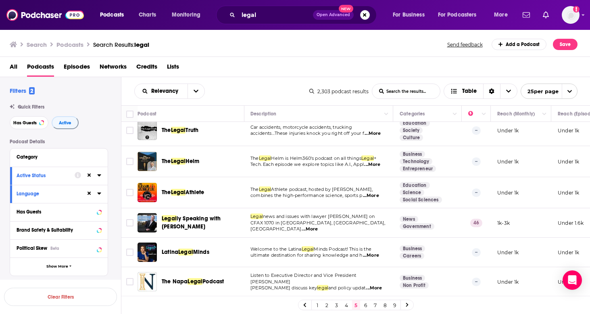
click at [366, 304] on link "6" at bounding box center [366, 305] width 8 height 10
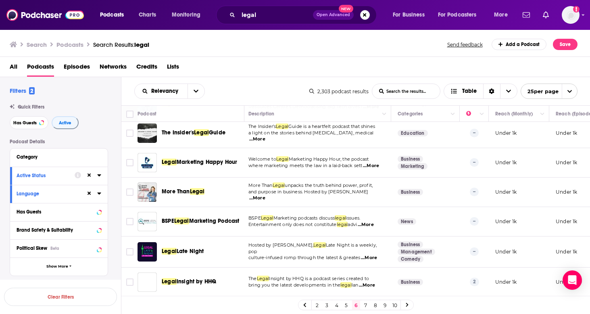
click at [367, 303] on link "7" at bounding box center [366, 305] width 8 height 10
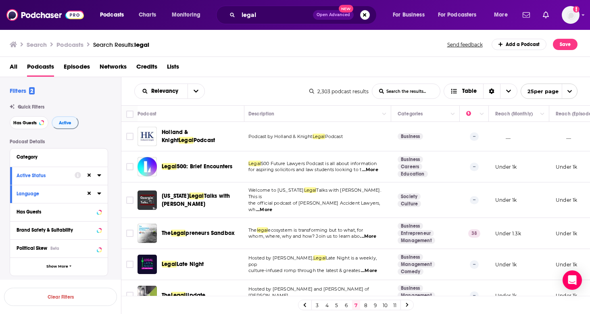
scroll to position [0, 2]
click at [366, 305] on link "8" at bounding box center [366, 305] width 8 height 10
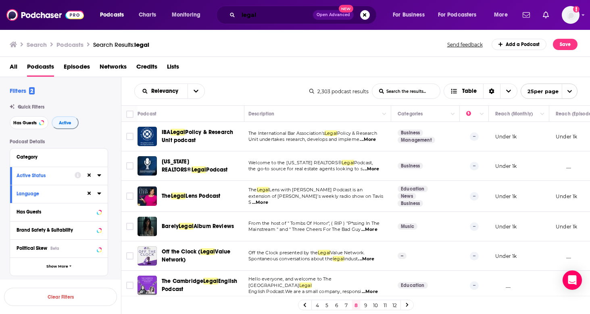
click at [271, 15] on input "legal" at bounding box center [275, 14] width 75 height 13
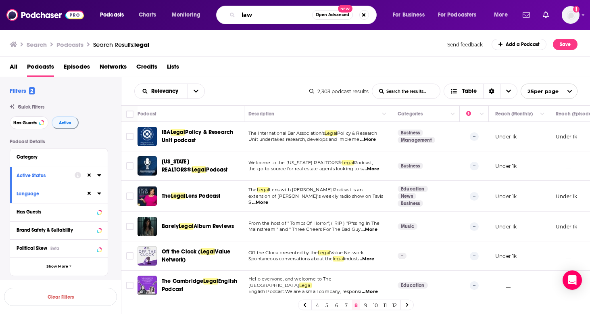
type input "law"
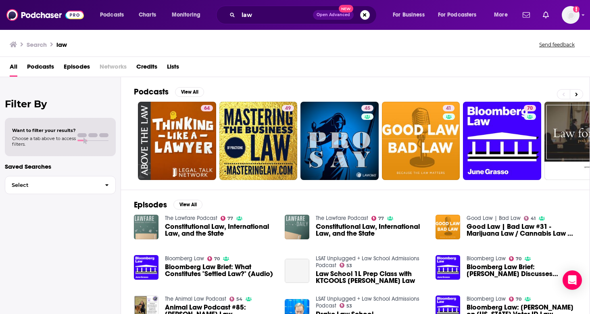
click at [51, 68] on span "Podcasts" at bounding box center [40, 68] width 27 height 17
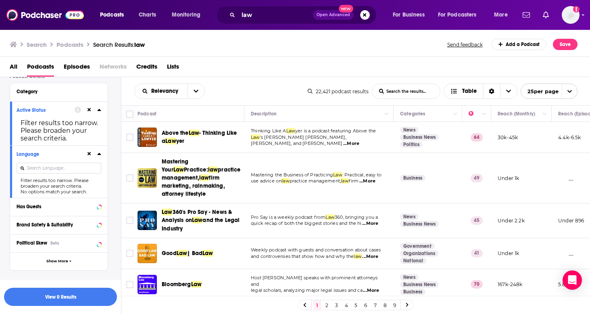
scroll to position [75, 0]
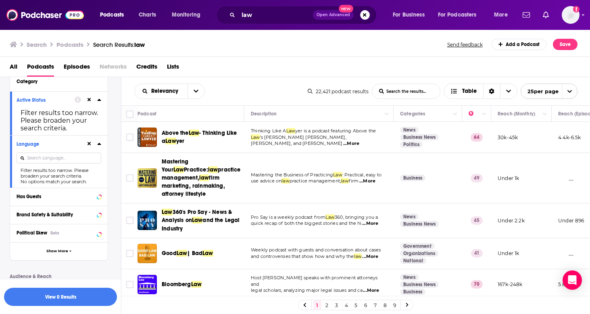
click at [85, 162] on input at bounding box center [59, 157] width 85 height 11
click at [87, 143] on button at bounding box center [89, 143] width 6 height 6
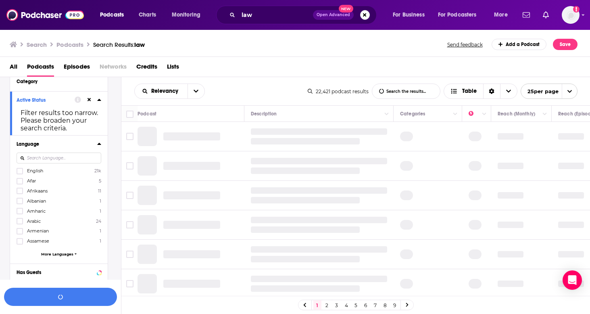
click at [52, 170] on label "English 21k" at bounding box center [59, 170] width 85 height 7
click at [20, 173] on input "multiSelectOption-en-0" at bounding box center [20, 173] width 0 height 0
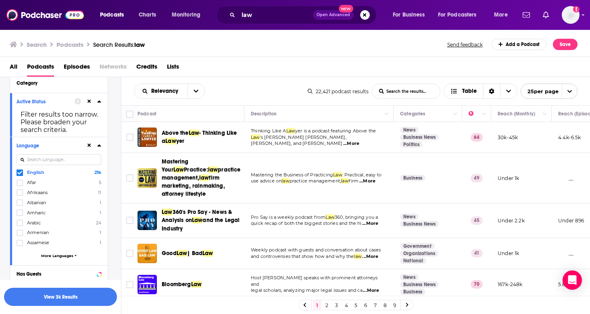
scroll to position [0, 0]
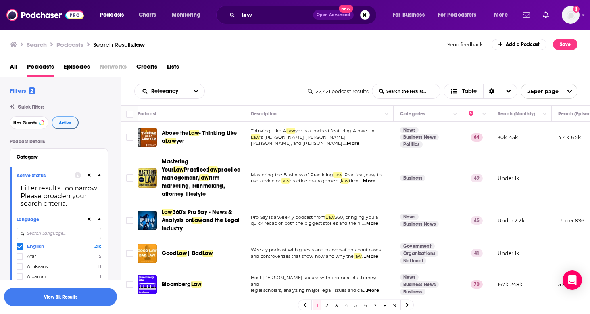
click at [58, 126] on button "Active" at bounding box center [65, 122] width 27 height 13
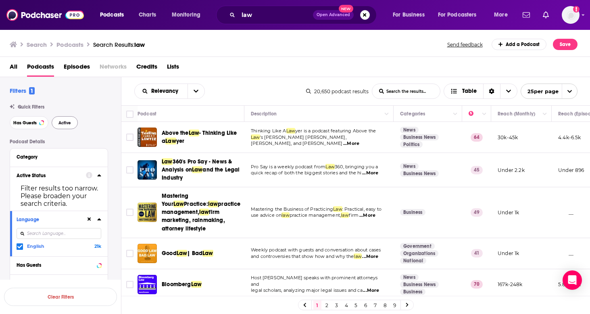
click at [61, 124] on span "Active" at bounding box center [64, 123] width 12 height 4
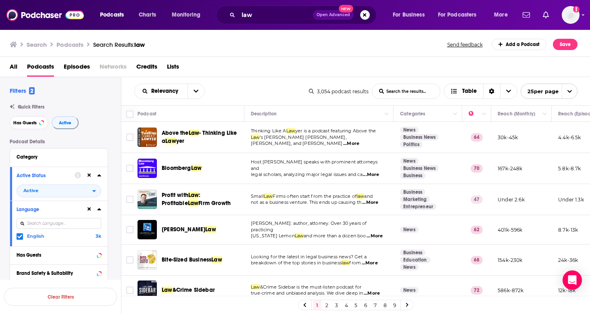
click at [183, 171] on div "Podcasts Charts Monitoring law Open Advanced New For Business For Podcasters Mo…" at bounding box center [295, 157] width 590 height 314
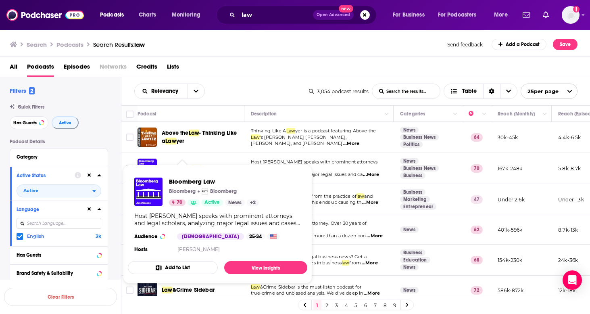
click at [168, 265] on button "Add to List" at bounding box center [173, 267] width 90 height 13
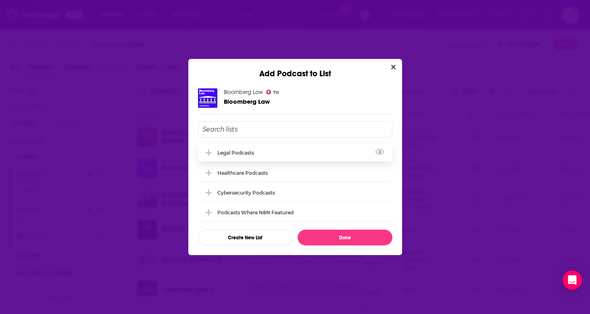
click at [208, 152] on icon "Add Podcast To List" at bounding box center [209, 152] width 6 height 7
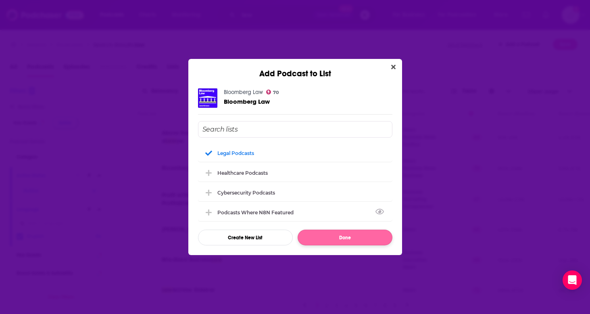
click at [332, 240] on button "Done" at bounding box center [344, 237] width 95 height 16
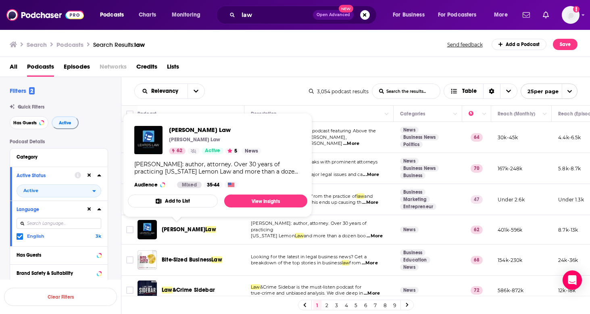
click at [180, 198] on button "Add to List" at bounding box center [173, 200] width 90 height 13
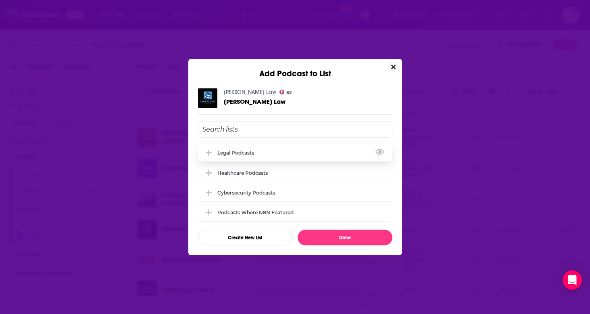
click at [231, 150] on div "Legal Podcasts" at bounding box center [238, 153] width 42 height 6
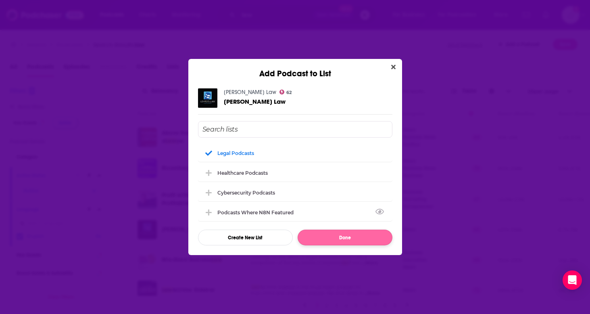
click at [343, 238] on button "Done" at bounding box center [344, 237] width 95 height 16
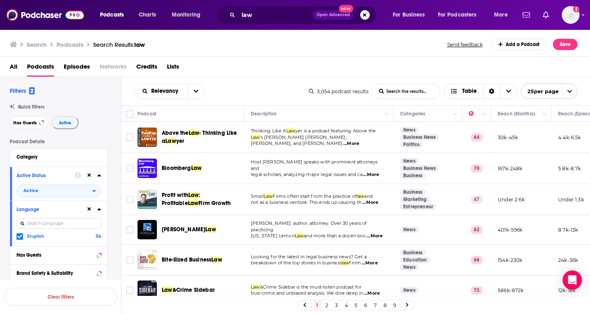
click at [243, 95] on div "Relevancy List Search Input Search the results... Table" at bounding box center [221, 90] width 175 height 15
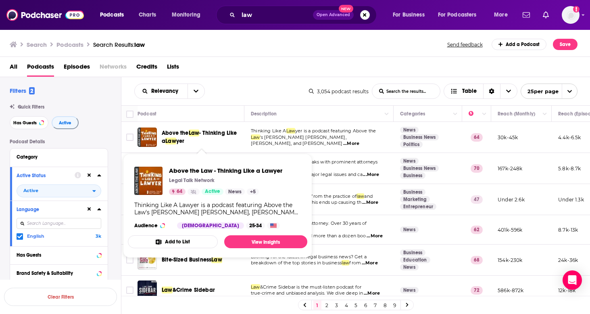
click at [187, 243] on button "Add to List" at bounding box center [173, 241] width 90 height 13
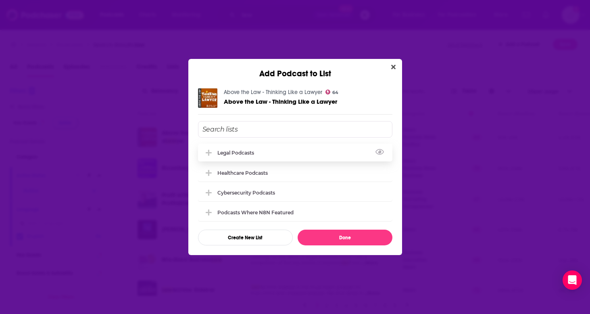
click at [228, 152] on div "Legal Podcasts" at bounding box center [238, 153] width 42 height 6
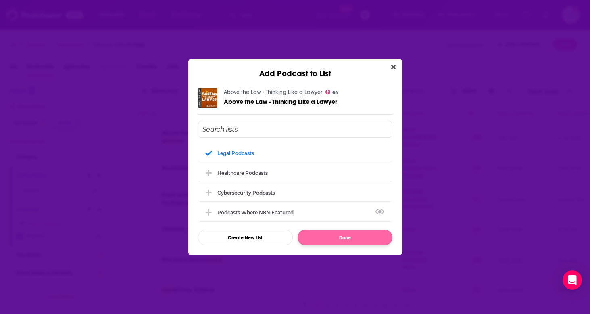
click at [357, 236] on button "Done" at bounding box center [344, 237] width 95 height 16
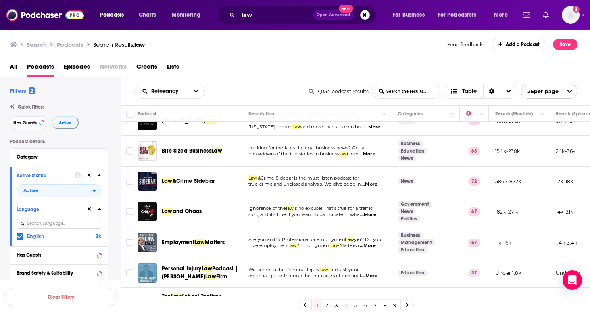
scroll to position [116, 2]
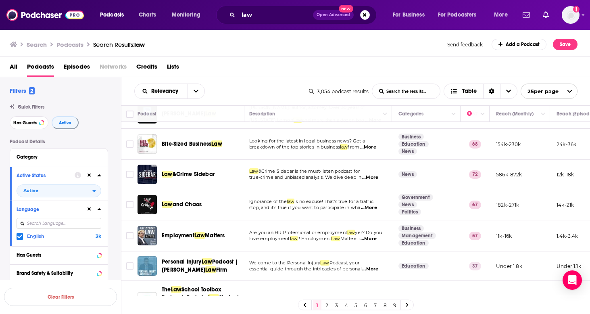
click at [377, 205] on span "...More" at bounding box center [369, 207] width 16 height 6
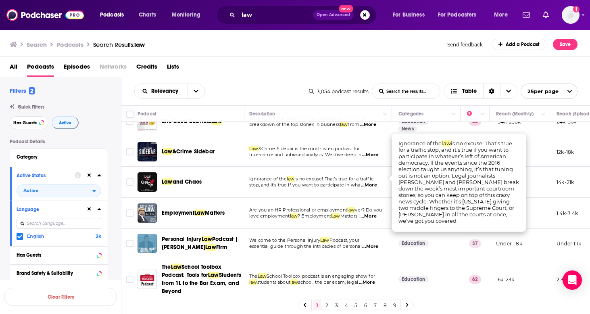
scroll to position [145, 2]
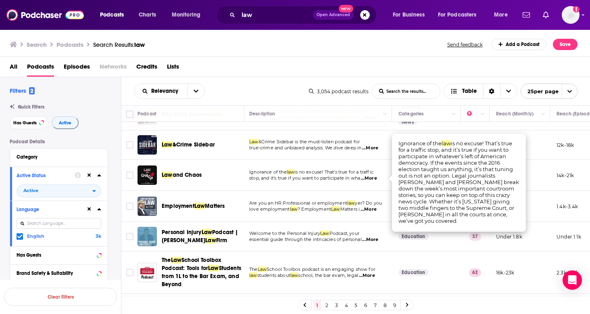
click at [243, 210] on div "Employment Law Matters" at bounding box center [204, 206] width 84 height 8
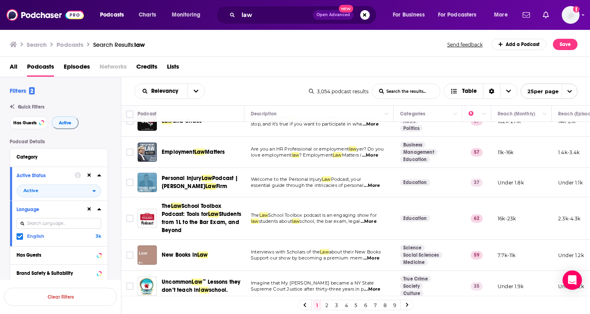
scroll to position [189, 0]
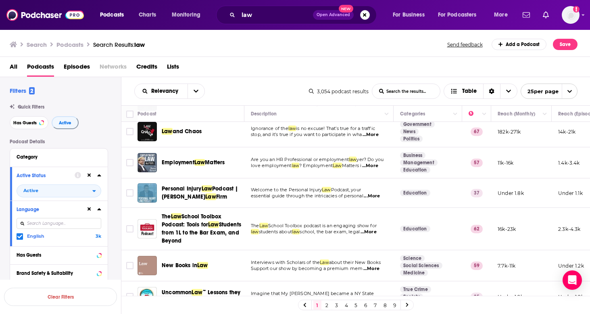
click at [370, 166] on span "...More" at bounding box center [370, 165] width 16 height 6
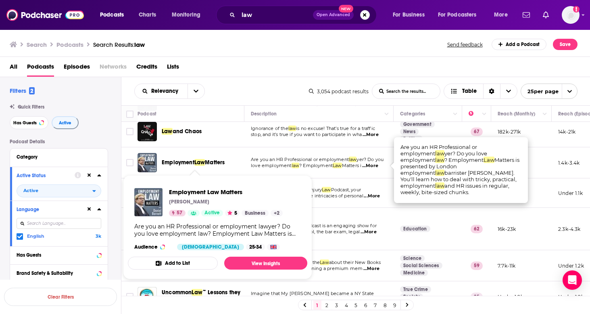
click at [191, 263] on button "Add to List" at bounding box center [173, 262] width 90 height 13
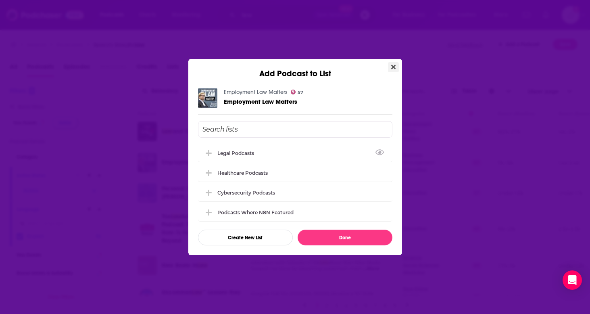
click at [395, 65] on button "Close" at bounding box center [393, 67] width 11 height 10
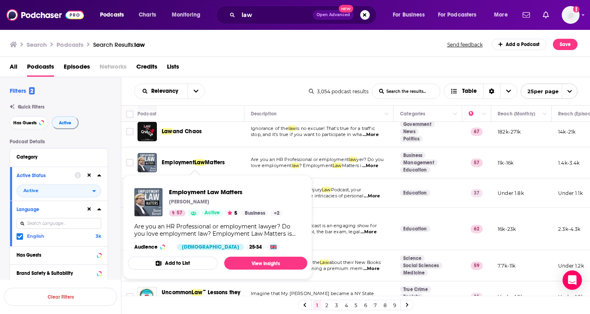
click at [170, 260] on button "Add to List" at bounding box center [173, 262] width 90 height 13
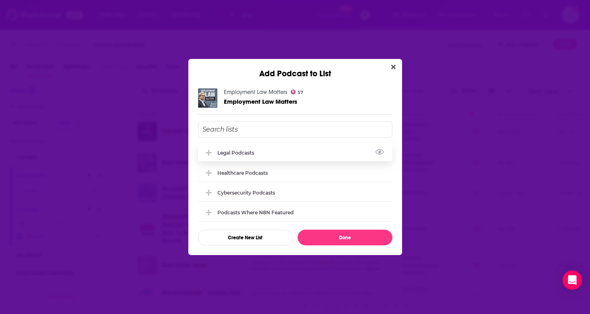
click at [221, 152] on div "Legal Podcasts" at bounding box center [238, 153] width 42 height 6
click at [373, 250] on div "Employment Law Matters 57 Employment Law Matters Legal Podcasts Healthcare Podc…" at bounding box center [295, 167] width 214 height 176
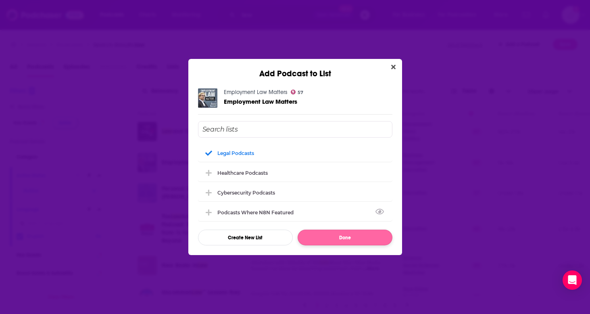
click at [372, 237] on button "Done" at bounding box center [344, 237] width 95 height 16
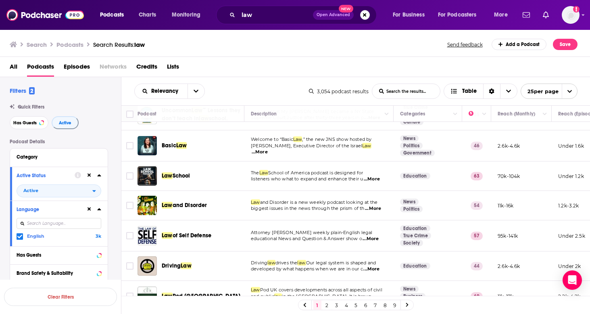
scroll to position [370, 0]
click at [375, 182] on span "...More" at bounding box center [372, 179] width 16 height 6
click at [325, 181] on span "listeners who what to expand and enhance their u" at bounding box center [307, 179] width 112 height 6
drag, startPoint x: 131, startPoint y: 179, endPoint x: 170, endPoint y: 173, distance: 39.6
click at [170, 173] on tr "Law School The Law School of America podcast is designed for listeners who what…" at bounding box center [424, 175] width 606 height 29
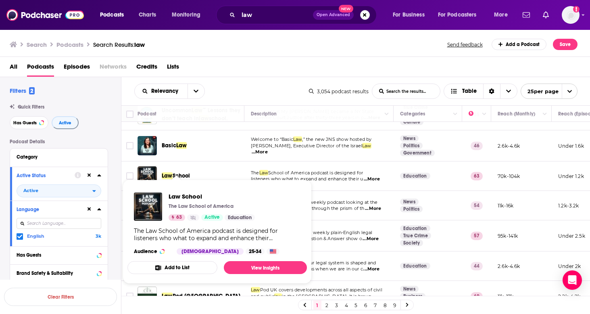
click at [172, 267] on button "Add to List" at bounding box center [172, 267] width 90 height 13
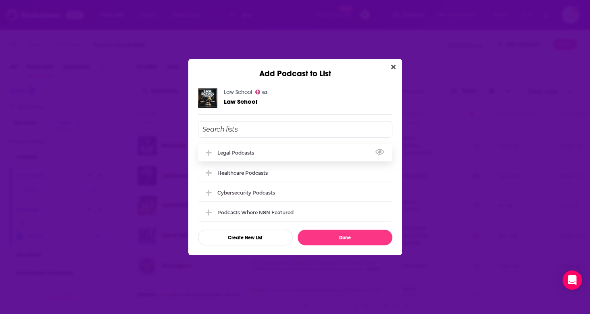
click at [222, 156] on div "Legal Podcasts" at bounding box center [295, 152] width 194 height 18
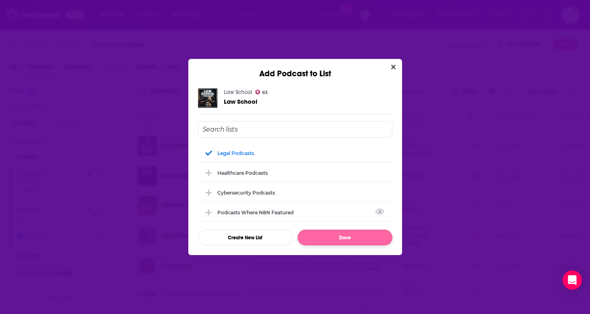
click at [343, 240] on button "Done" at bounding box center [344, 237] width 95 height 16
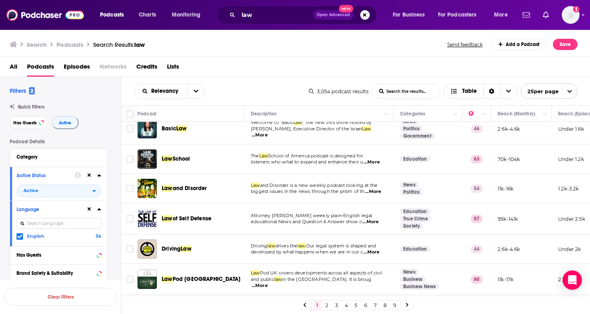
scroll to position [387, 1]
click at [236, 196] on div "Law and Disorder" at bounding box center [204, 188] width 84 height 19
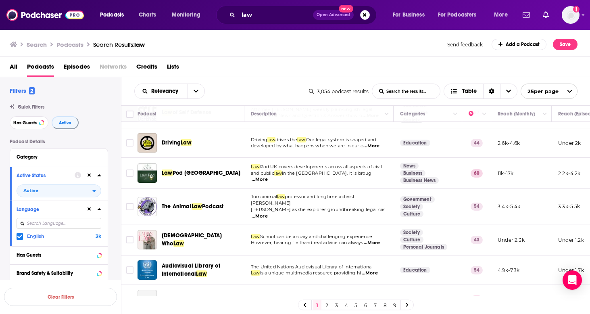
scroll to position [495, 0]
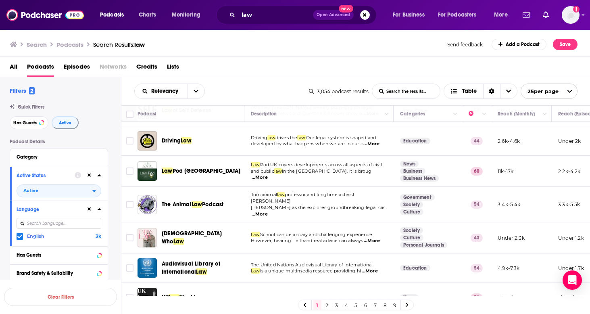
drag, startPoint x: 221, startPoint y: 177, endPoint x: 186, endPoint y: 177, distance: 35.1
click at [218, 175] on div "Law Pod UK" at bounding box center [204, 171] width 84 height 8
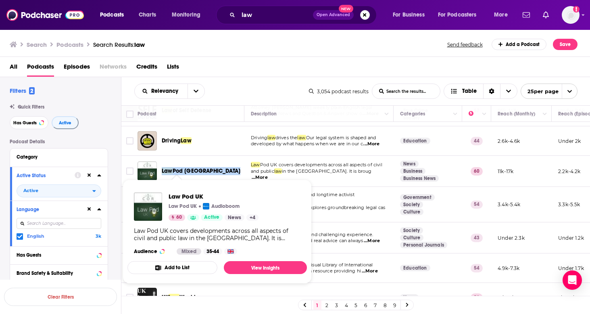
click at [168, 270] on button "Add to List" at bounding box center [172, 267] width 90 height 13
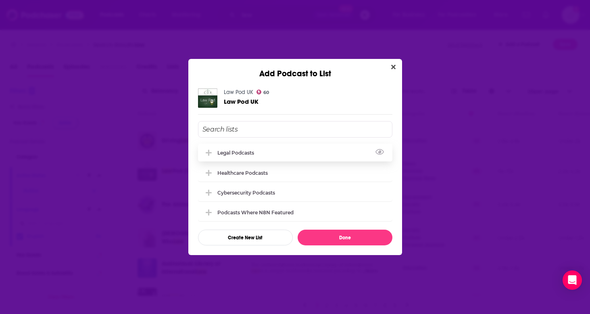
click at [217, 154] on div "Legal Podcasts" at bounding box center [295, 152] width 194 height 18
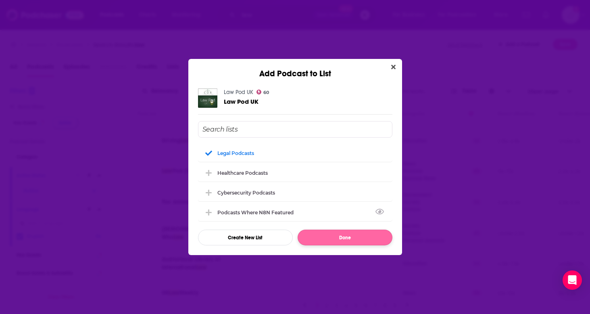
click at [332, 234] on button "Done" at bounding box center [344, 237] width 95 height 16
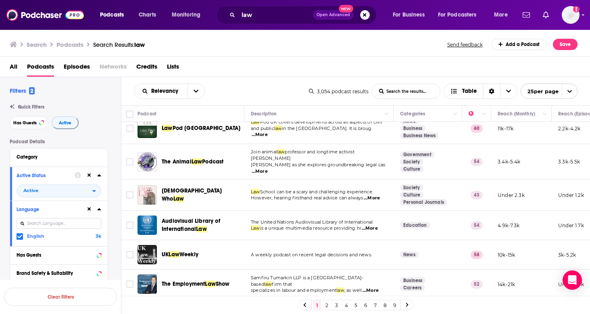
scroll to position [539, 0]
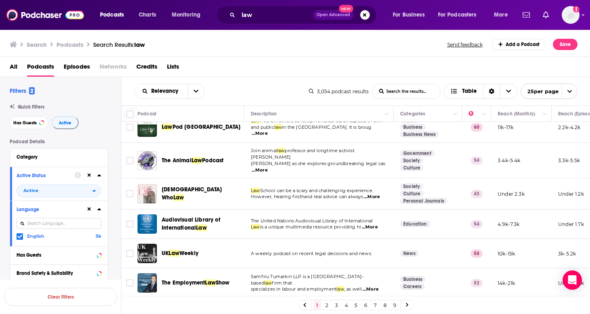
click at [242, 222] on div "Audiovisual Library of International Law" at bounding box center [204, 224] width 84 height 16
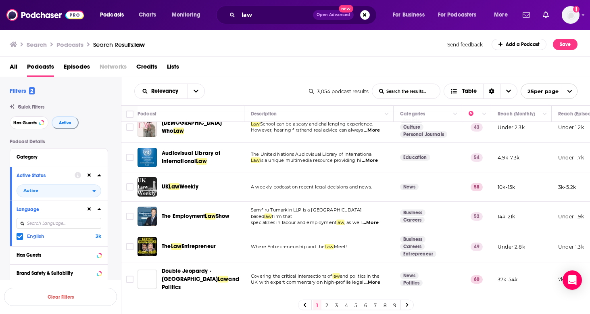
scroll to position [606, 0]
click at [230, 191] on div "UK Law Weekly" at bounding box center [204, 186] width 84 height 19
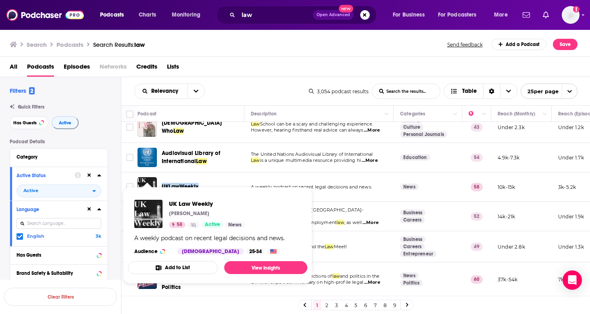
click at [171, 267] on button "Add to List" at bounding box center [173, 267] width 90 height 13
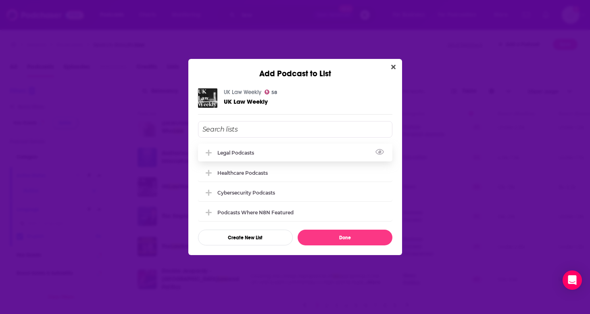
click at [211, 153] on icon "Add Podcast To List" at bounding box center [209, 152] width 6 height 7
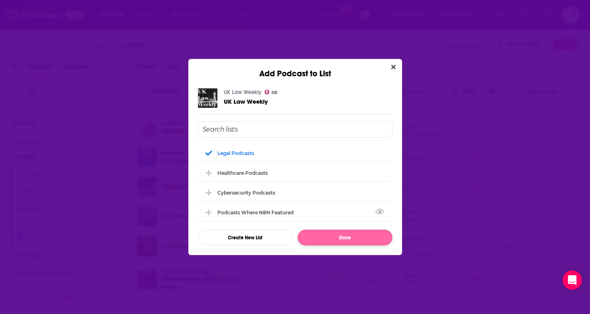
click at [332, 243] on button "Done" at bounding box center [344, 237] width 95 height 16
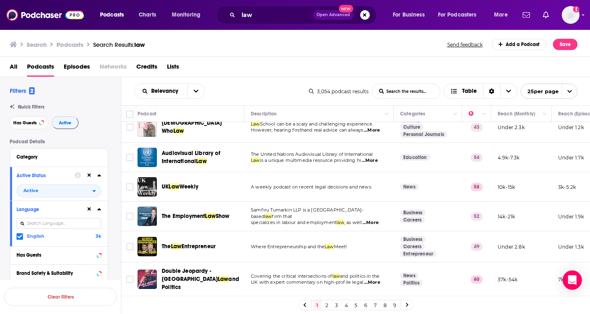
scroll to position [0, 0]
click at [258, 225] on td "Samfiru Tumarkin LLP is a Toronto-based law firm that specializes in labour and…" at bounding box center [318, 216] width 149 height 29
click at [218, 283] on span "Double Jeopardy - UK Law and Politics" at bounding box center [202, 279] width 80 height 24
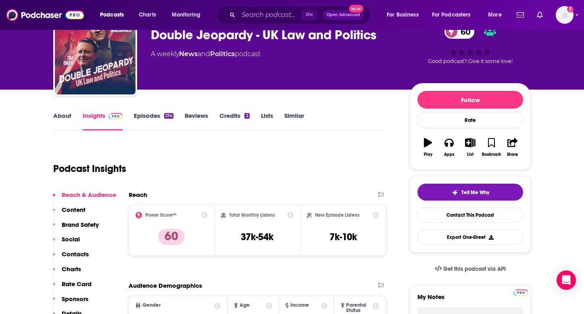
scroll to position [43, 0]
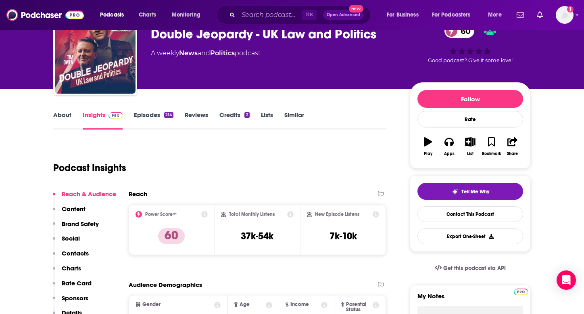
click at [68, 279] on p "Rate Card" at bounding box center [77, 283] width 30 height 8
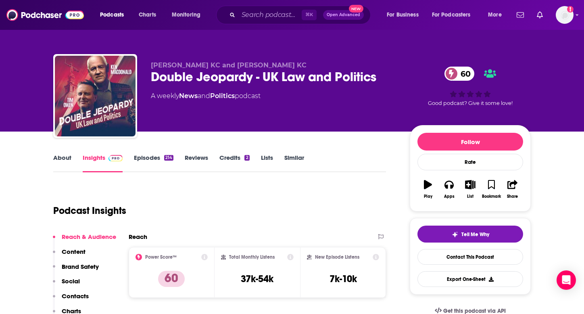
scroll to position [0, 0]
click at [159, 166] on link "Episodes 214" at bounding box center [154, 163] width 40 height 19
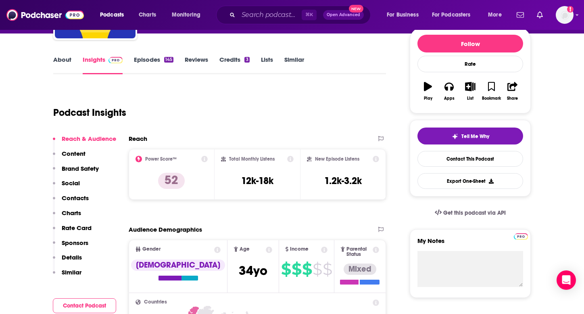
scroll to position [79, 0]
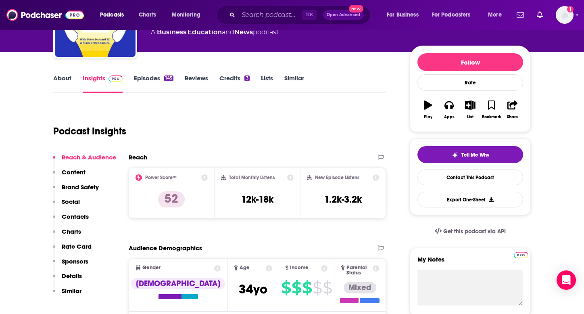
click at [64, 79] on link "About" at bounding box center [62, 83] width 18 height 19
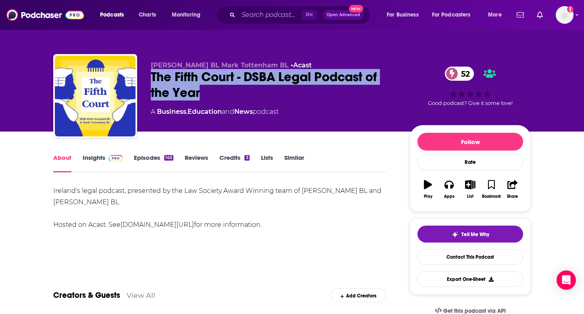
drag, startPoint x: 203, startPoint y: 97, endPoint x: 152, endPoint y: 82, distance: 52.8
click at [152, 82] on div "The Fifth Court - DSBA Legal Podcast of the Year 52" at bounding box center [274, 84] width 246 height 31
copy h1 "The Fifth Court - DSBA Legal Podcast of the Year"
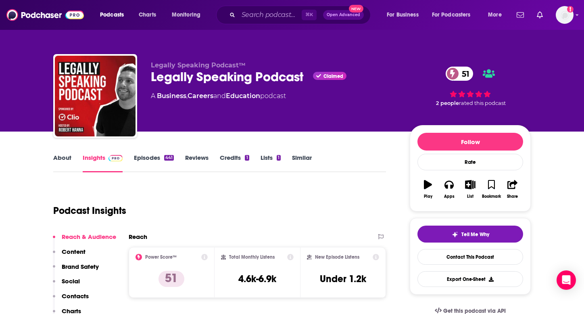
click at [67, 160] on link "About" at bounding box center [62, 163] width 18 height 19
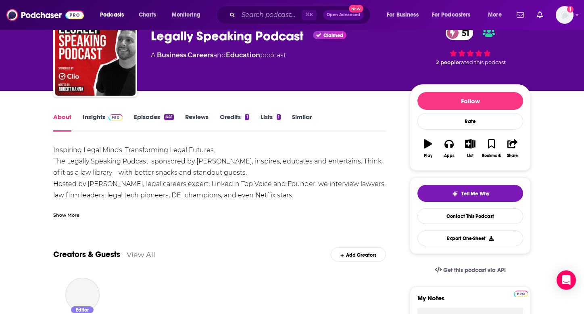
scroll to position [42, 0]
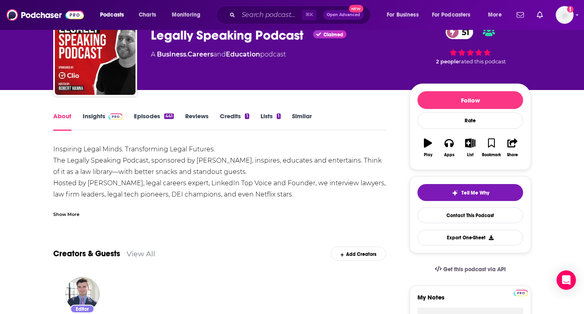
click at [61, 213] on div "Show More" at bounding box center [66, 214] width 26 height 8
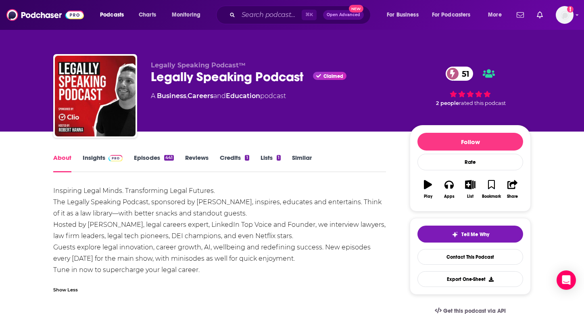
scroll to position [0, 0]
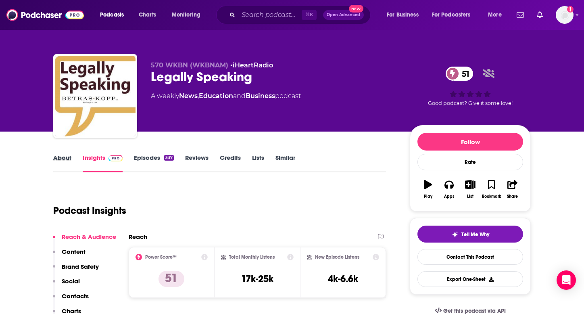
click at [72, 162] on div "About" at bounding box center [67, 163] width 29 height 19
click at [67, 161] on link "About" at bounding box center [62, 163] width 18 height 19
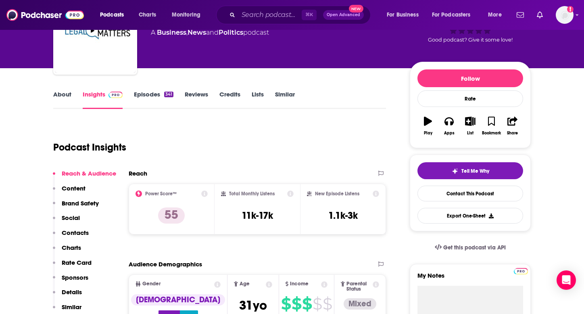
scroll to position [71, 0]
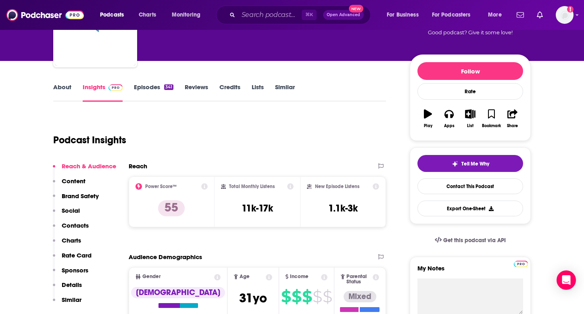
click at [56, 89] on link "About" at bounding box center [62, 92] width 18 height 19
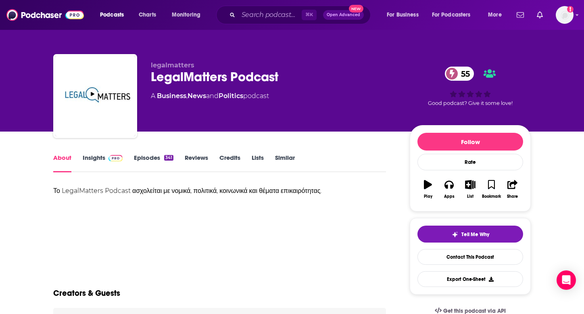
click at [199, 295] on div "Creators & Guests" at bounding box center [219, 287] width 333 height 39
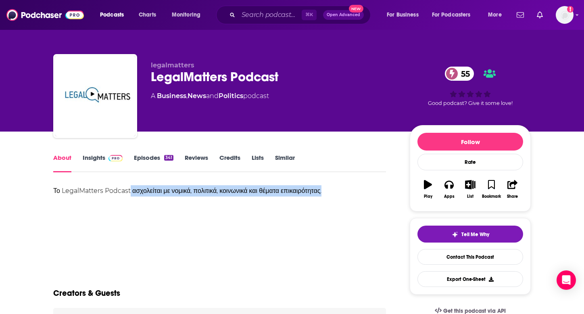
drag, startPoint x: 133, startPoint y: 191, endPoint x: 365, endPoint y: 189, distance: 232.2
click at [365, 189] on div "Το LegalMatters Podcast ασχολείται με νομικά, πολιτικά, κοινωνικά και θέματα επ…" at bounding box center [219, 190] width 333 height 11
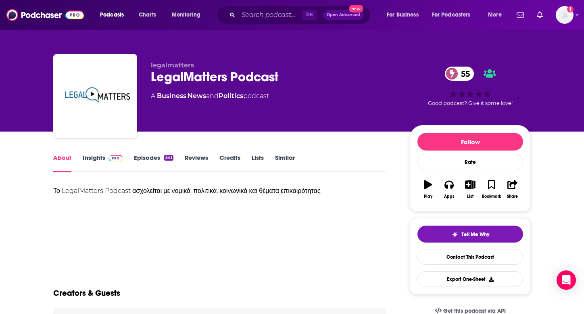
click at [91, 152] on div "About Insights Episodes 341 Reviews Credits Lists Similar" at bounding box center [219, 162] width 333 height 20
click at [91, 158] on link "Insights" at bounding box center [103, 163] width 40 height 19
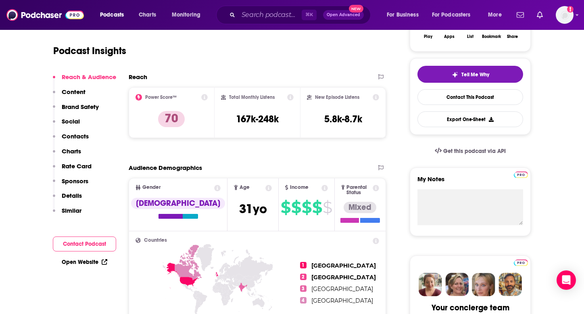
scroll to position [62, 0]
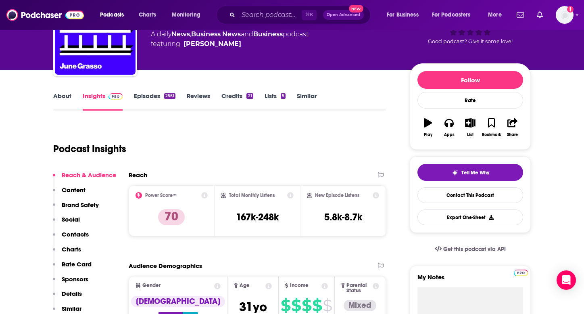
click at [62, 97] on link "About" at bounding box center [62, 101] width 18 height 19
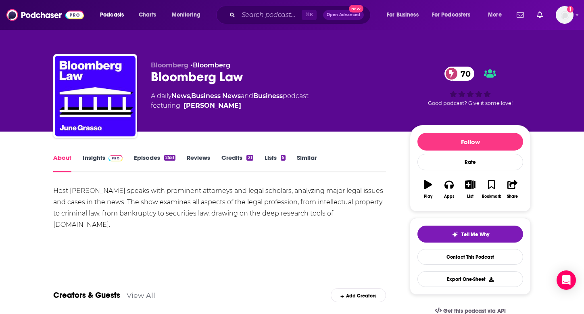
click at [99, 156] on link "Insights" at bounding box center [103, 163] width 40 height 19
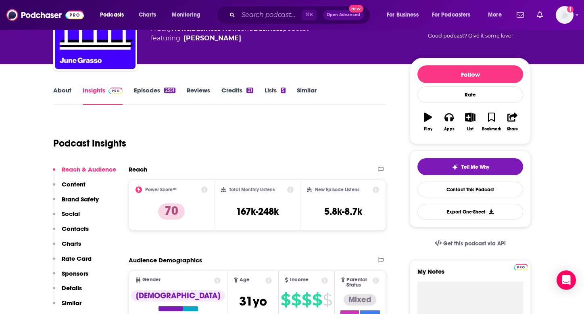
scroll to position [73, 0]
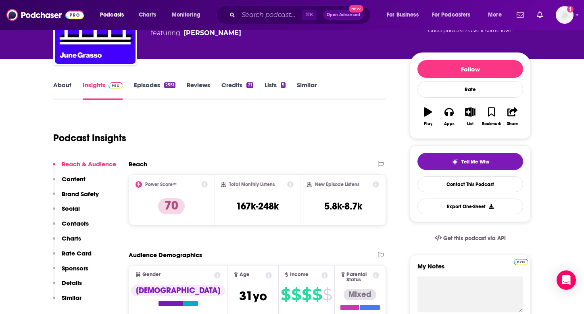
click at [83, 247] on div "Reach & Audience Content Brand Safety Social Contacts Charts Rate Card Sponsors…" at bounding box center [84, 234] width 63 height 148
click at [86, 252] on p "Rate Card" at bounding box center [77, 253] width 30 height 8
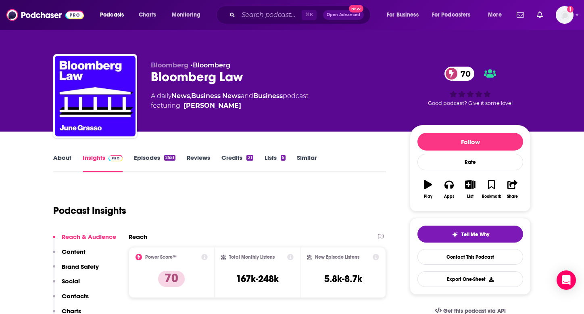
scroll to position [0, 0]
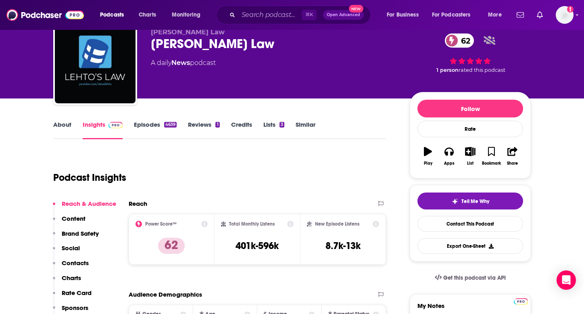
scroll to position [50, 0]
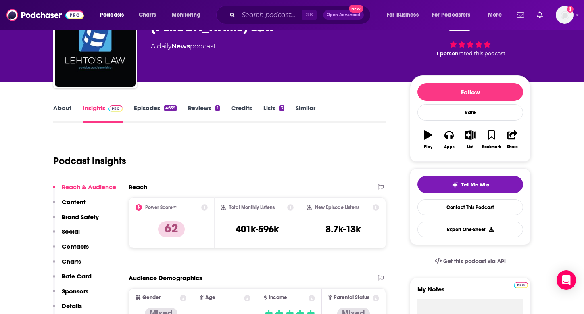
click at [67, 274] on p "Rate Card" at bounding box center [77, 276] width 30 height 8
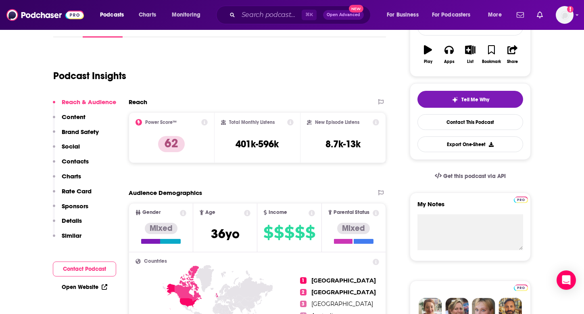
scroll to position [76, 0]
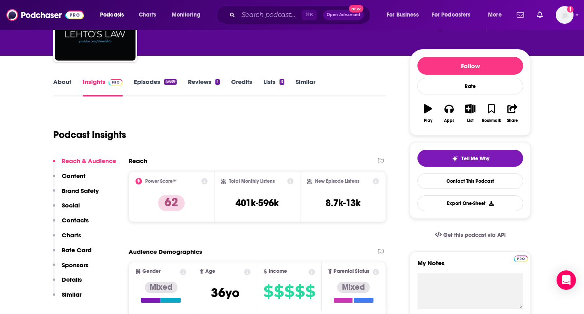
click at [64, 80] on link "About" at bounding box center [62, 87] width 18 height 19
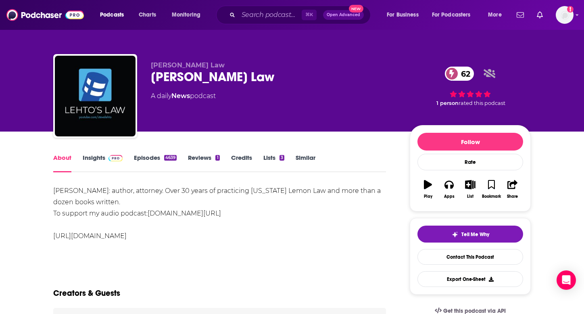
click at [153, 160] on link "Episodes 4639" at bounding box center [155, 163] width 43 height 19
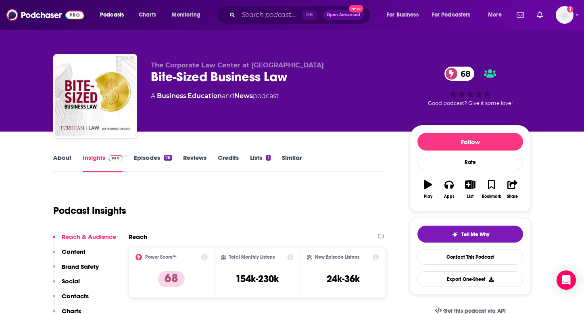
click at [66, 154] on link "About" at bounding box center [62, 163] width 18 height 19
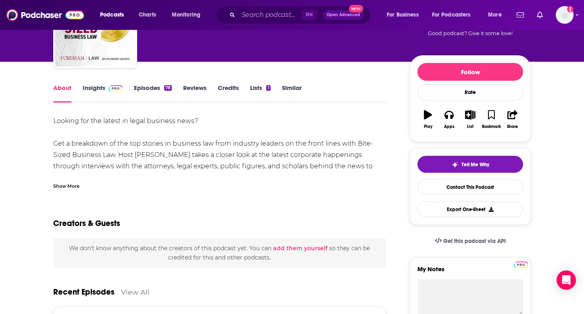
scroll to position [71, 0]
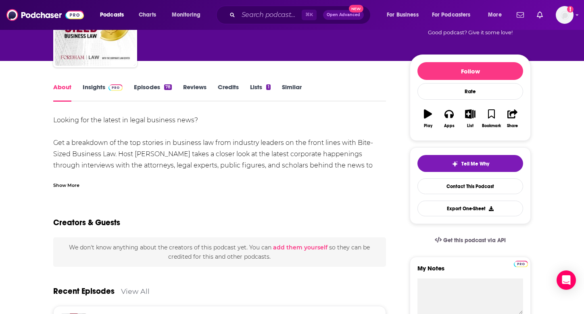
click at [72, 182] on div "Show More" at bounding box center [66, 185] width 26 height 8
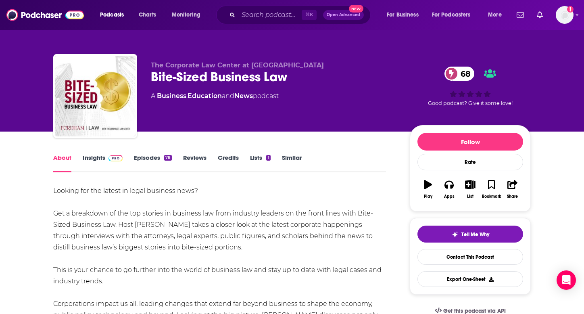
scroll to position [0, 0]
click at [97, 165] on link "Insights" at bounding box center [103, 163] width 40 height 19
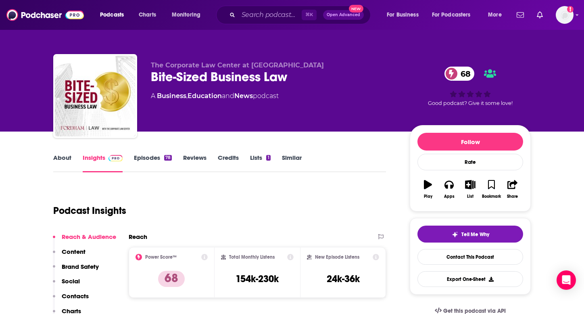
click at [143, 162] on link "Episodes 78" at bounding box center [153, 163] width 38 height 19
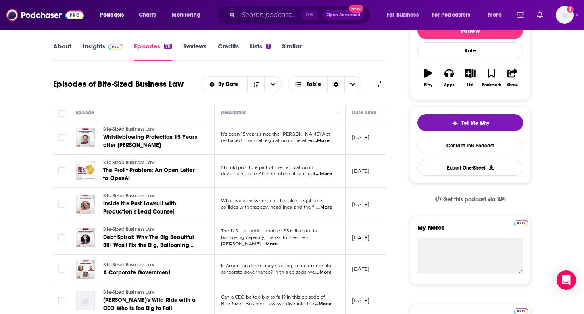
scroll to position [110, 0]
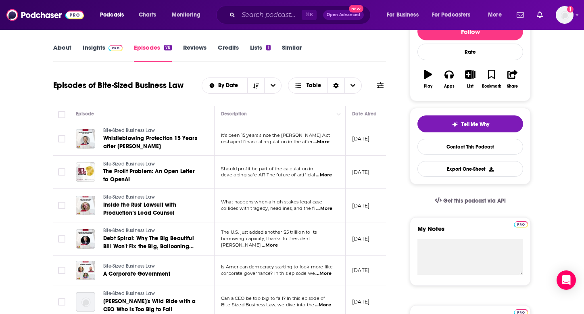
click at [326, 174] on span "...More" at bounding box center [324, 175] width 16 height 6
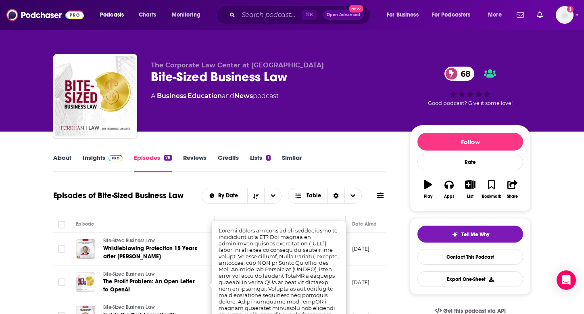
scroll to position [0, 0]
click at [96, 156] on link "Insights" at bounding box center [103, 163] width 40 height 19
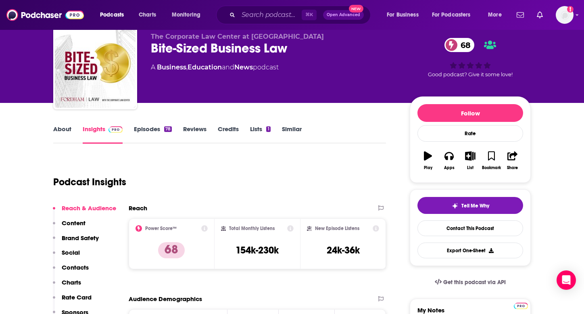
scroll to position [47, 0]
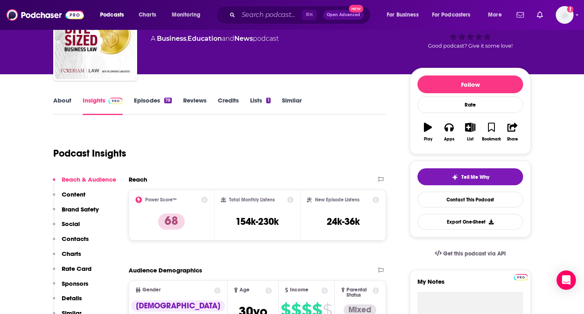
click at [89, 269] on p "Rate Card" at bounding box center [77, 268] width 30 height 8
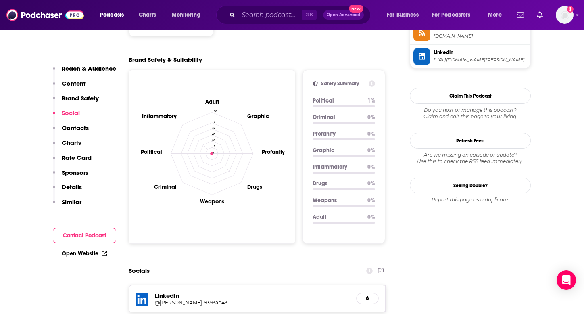
scroll to position [479, 0]
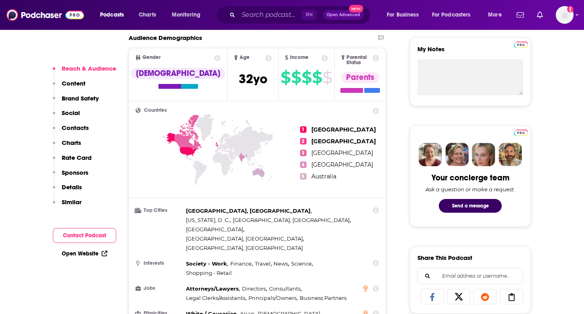
scroll to position [284, 0]
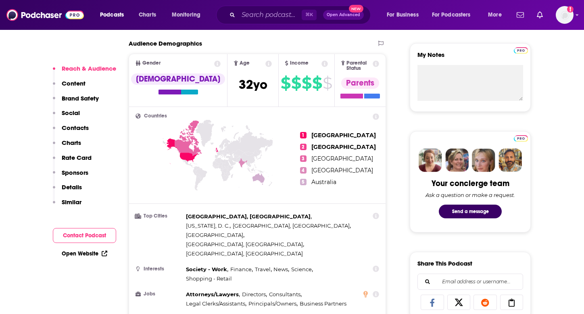
click at [72, 158] on p "Rate Card" at bounding box center [77, 158] width 30 height 8
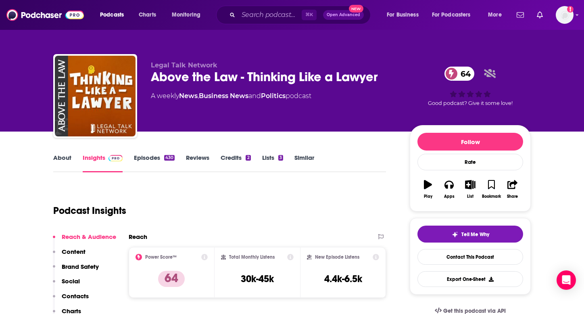
scroll to position [0, 0]
click at [62, 154] on link "About" at bounding box center [62, 163] width 18 height 19
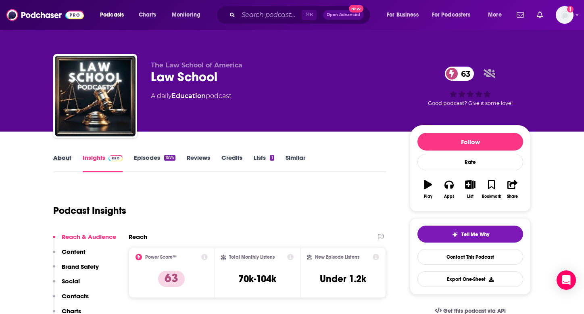
click at [72, 159] on div "About" at bounding box center [67, 163] width 29 height 19
click at [54, 164] on link "About" at bounding box center [62, 163] width 18 height 19
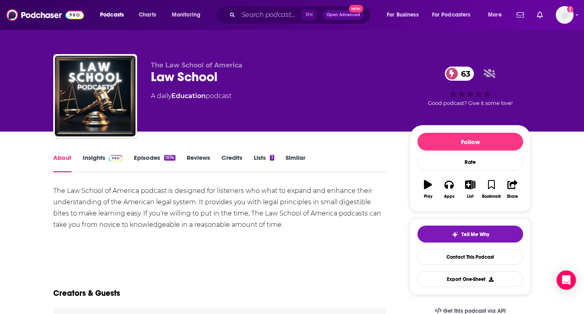
scroll to position [-1, 0]
click at [94, 158] on link "Insights" at bounding box center [103, 163] width 40 height 19
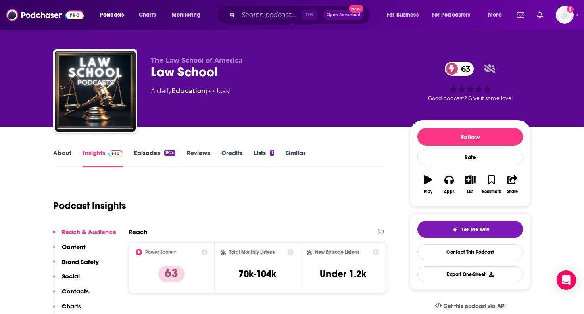
scroll to position [3, 0]
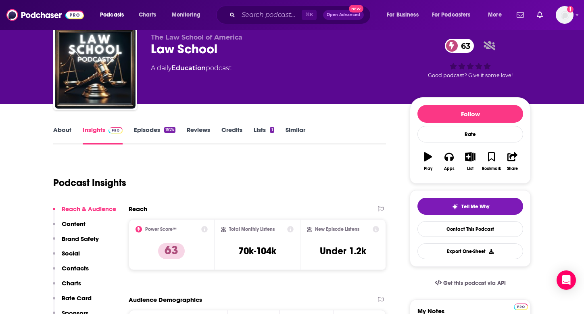
click at [68, 299] on p "Rate Card" at bounding box center [77, 298] width 30 height 8
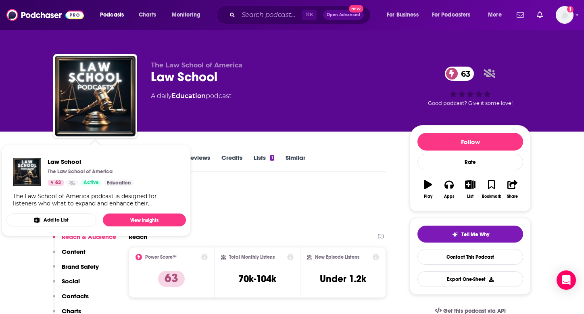
scroll to position [0, 0]
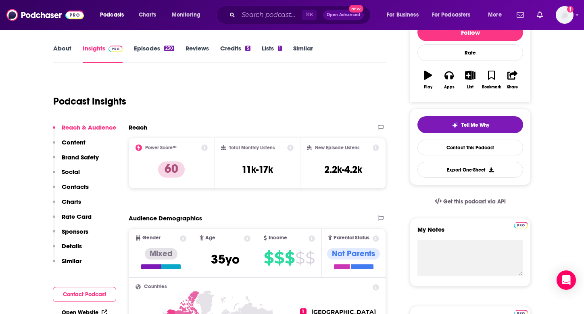
scroll to position [37, 0]
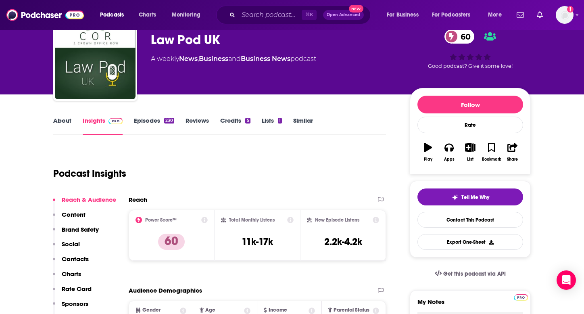
click at [61, 120] on link "About" at bounding box center [62, 125] width 18 height 19
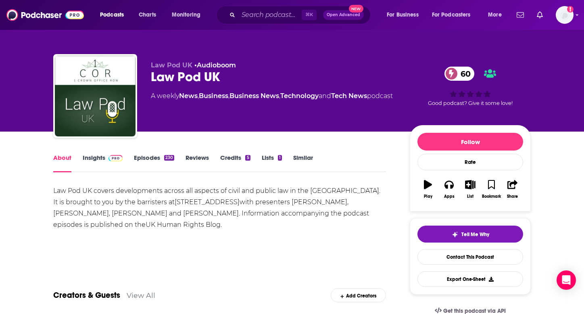
click at [255, 256] on div "Show More" at bounding box center [219, 252] width 333 height 14
click at [101, 156] on link "Insights" at bounding box center [103, 163] width 40 height 19
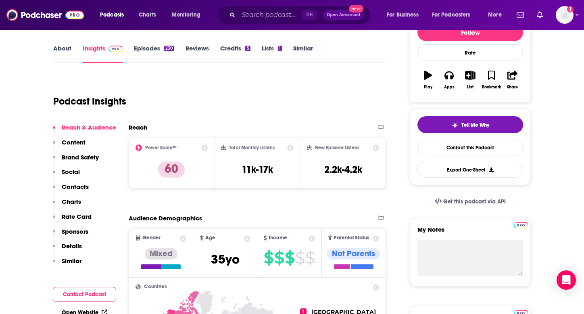
scroll to position [109, 0]
click at [72, 215] on p "Rate Card" at bounding box center [77, 217] width 30 height 8
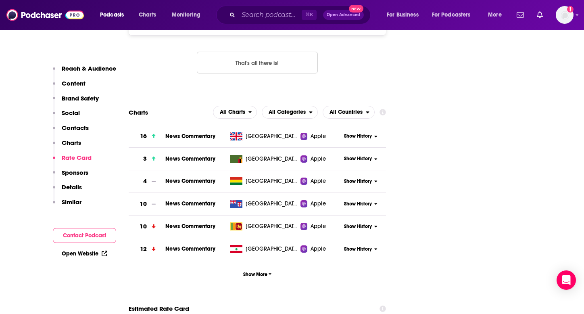
scroll to position [1039, 0]
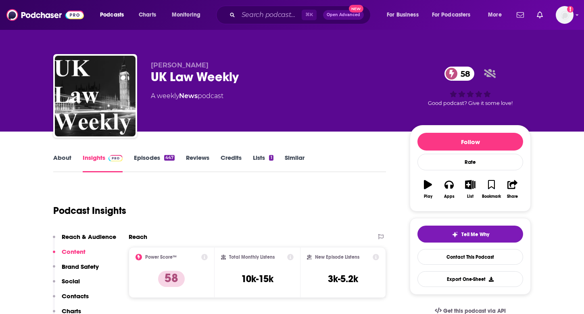
click at [58, 157] on link "About" at bounding box center [62, 163] width 18 height 19
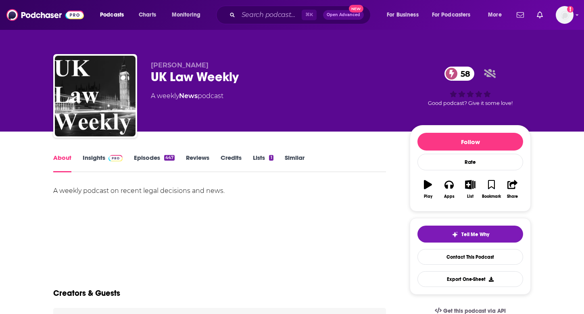
click at [94, 154] on link "Insights" at bounding box center [103, 163] width 40 height 19
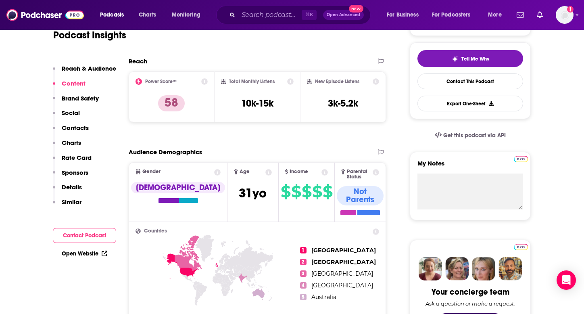
scroll to position [140, 0]
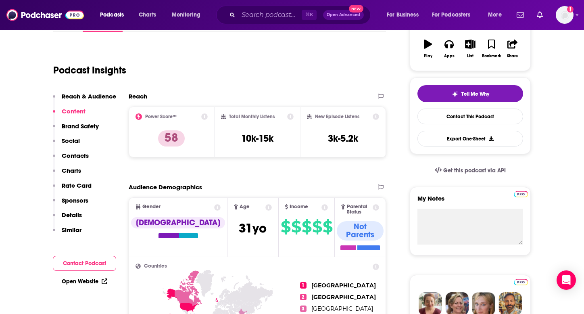
click at [87, 185] on p "Rate Card" at bounding box center [77, 185] width 30 height 8
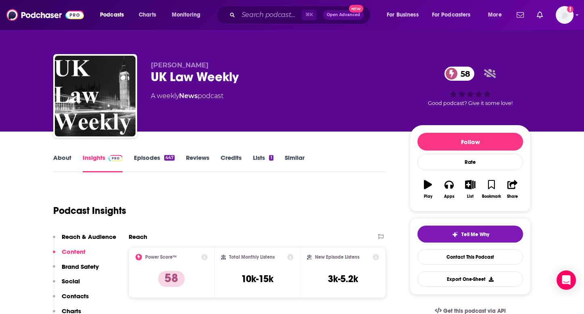
scroll to position [0, 0]
click at [139, 159] on link "Episodes 447" at bounding box center [154, 163] width 41 height 19
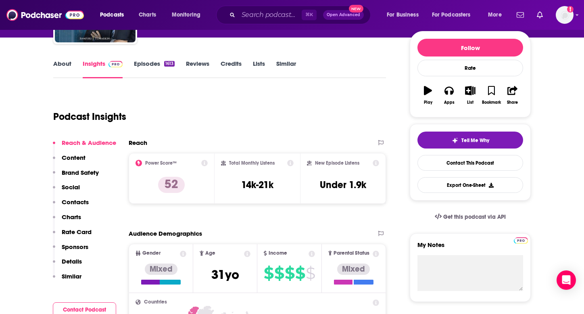
scroll to position [87, 0]
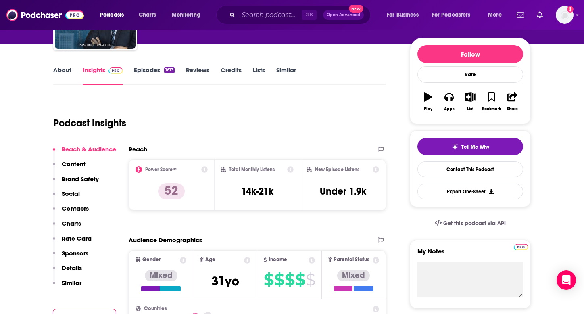
click at [70, 75] on link "About" at bounding box center [62, 75] width 18 height 19
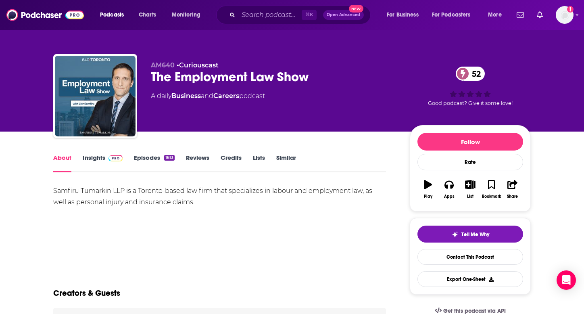
click at [98, 161] on link "Insights" at bounding box center [103, 163] width 40 height 19
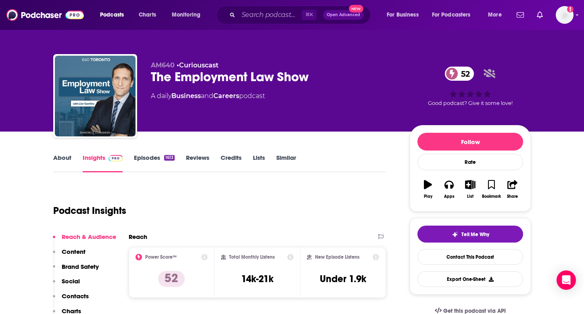
scroll to position [0, 0]
click at [154, 160] on link "Episodes 1613" at bounding box center [154, 163] width 41 height 19
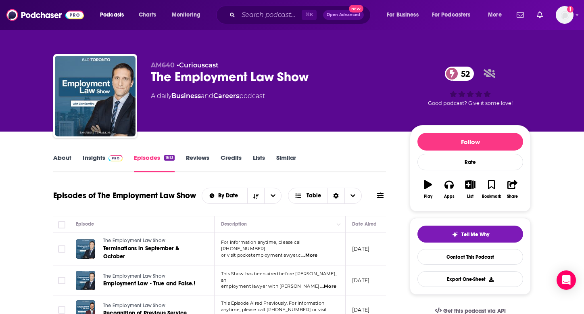
click at [83, 160] on link "Insights" at bounding box center [103, 163] width 40 height 19
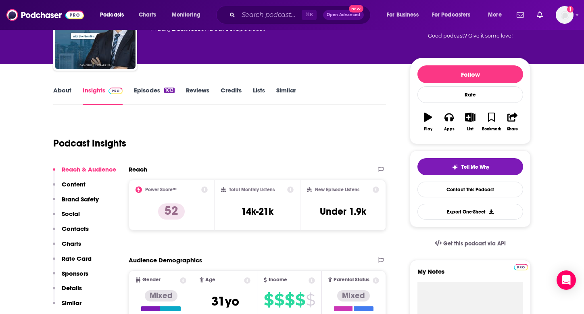
scroll to position [149, 0]
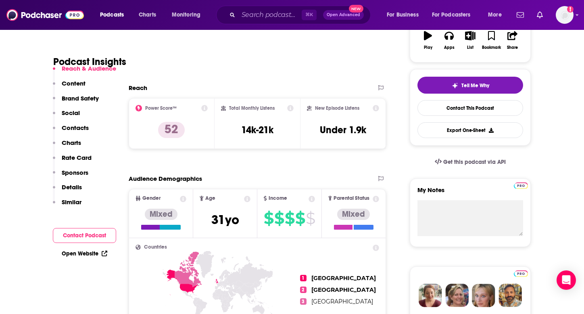
click at [73, 128] on p "Contacts" at bounding box center [75, 128] width 27 height 8
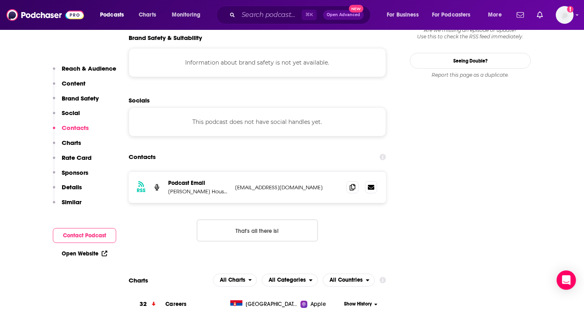
click at [78, 81] on p "Content" at bounding box center [74, 83] width 24 height 8
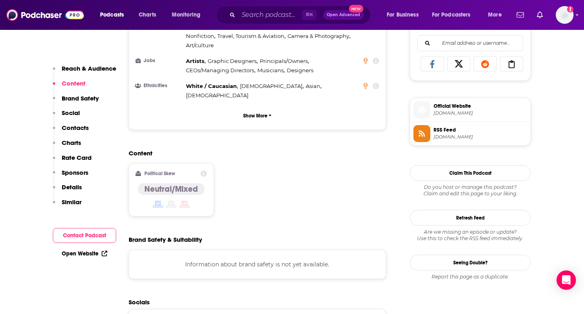
click at [83, 70] on p "Reach & Audience" at bounding box center [89, 68] width 54 height 8
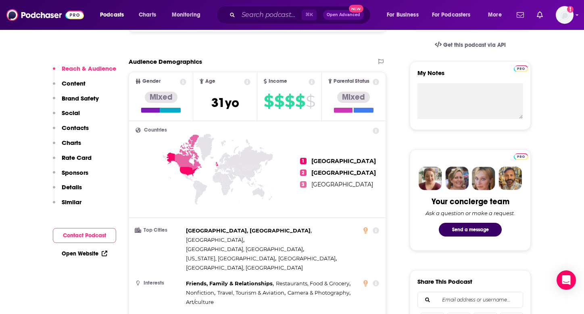
scroll to position [376, 0]
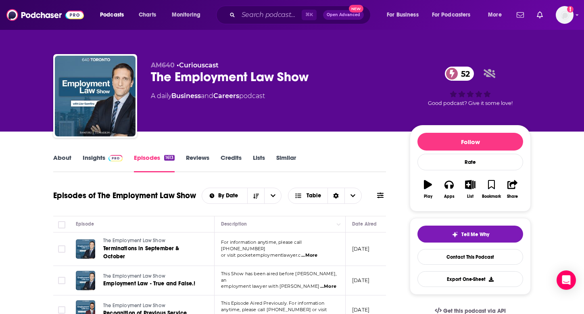
scroll to position [3, 0]
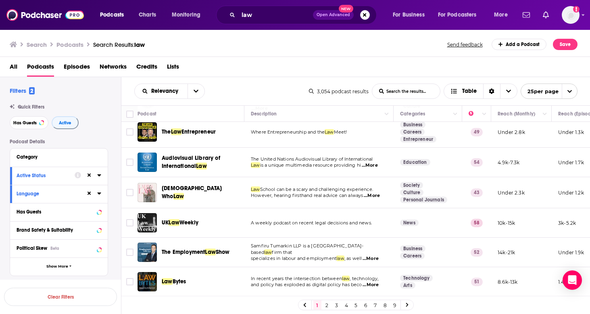
scroll to position [606, 0]
click at [325, 306] on link "2" at bounding box center [327, 305] width 8 height 10
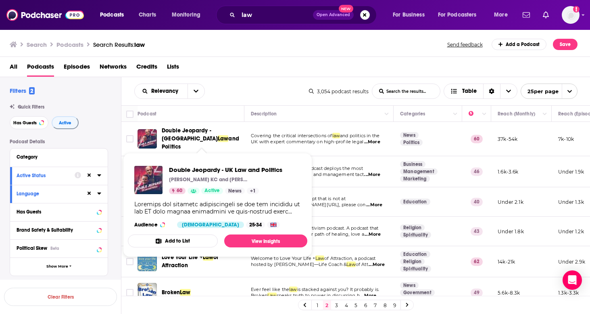
click at [164, 245] on button "Add to List" at bounding box center [173, 240] width 90 height 13
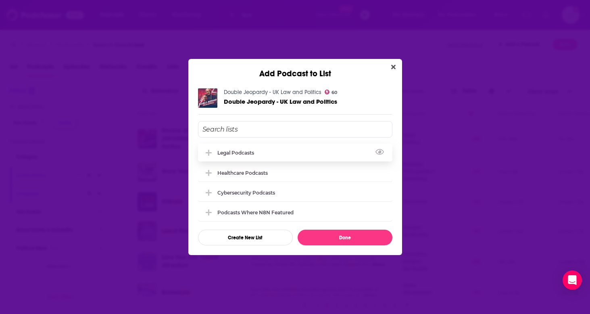
click at [233, 147] on div "Legal Podcasts" at bounding box center [295, 152] width 194 height 18
click at [336, 251] on div "Double Jeopardy - UK Law and Politics 60 Double Jeopardy - UK Law and Politics …" at bounding box center [295, 167] width 214 height 176
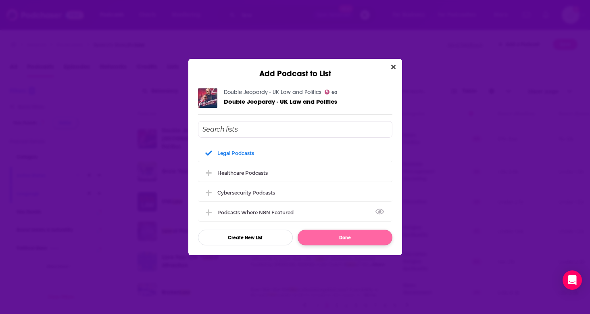
click at [343, 244] on button "Done" at bounding box center [344, 237] width 95 height 16
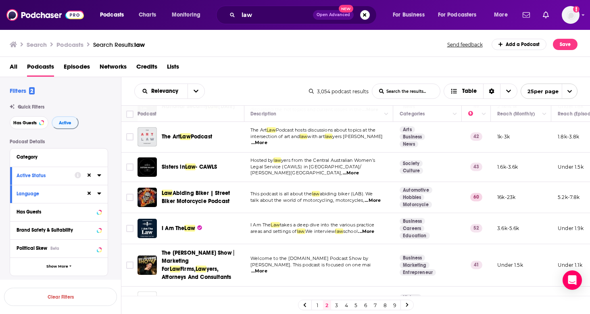
scroll to position [609, 0]
click at [333, 305] on link "3" at bounding box center [337, 305] width 8 height 10
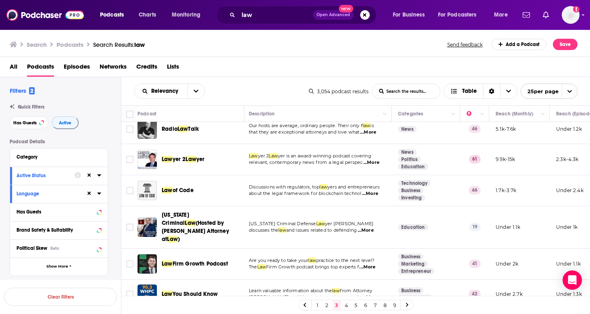
scroll to position [151, 0]
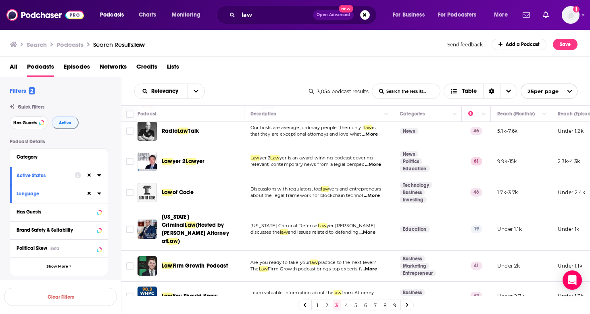
click at [296, 164] on span "relevant, contemporary news from a legal perspec" at bounding box center [307, 164] width 114 height 6
click at [256, 172] on td "Law yer 2 Law yer is an award-winning podcast covering relevant, contemporary n…" at bounding box center [318, 161] width 149 height 31
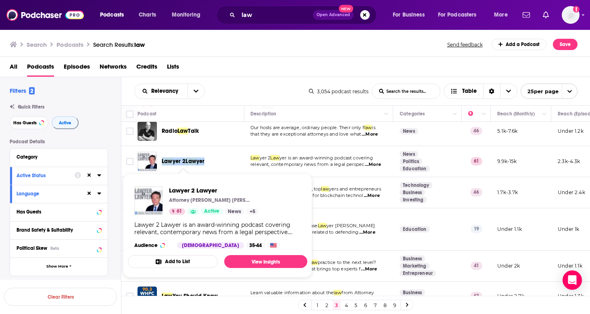
click at [155, 262] on button "Add to List" at bounding box center [173, 261] width 90 height 13
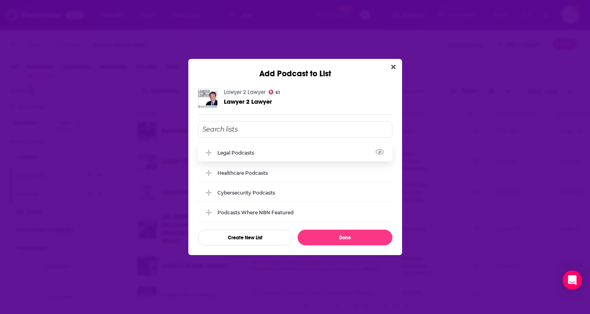
click at [229, 158] on div "Legal Podcasts" at bounding box center [295, 152] width 194 height 18
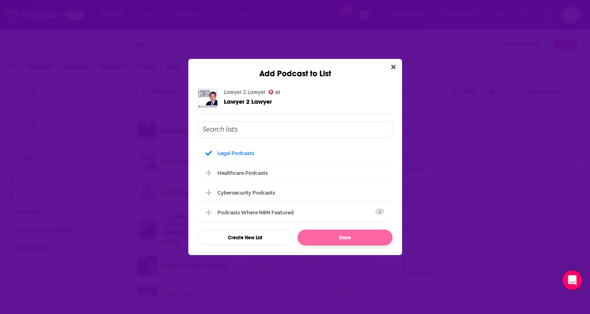
click at [370, 239] on button "Done" at bounding box center [344, 237] width 95 height 16
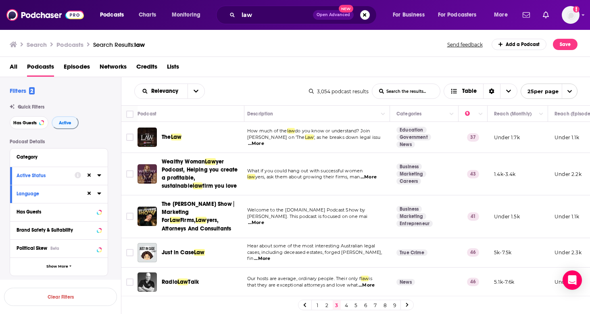
scroll to position [0, 0]
click at [250, 15] on input "law" at bounding box center [275, 14] width 75 height 13
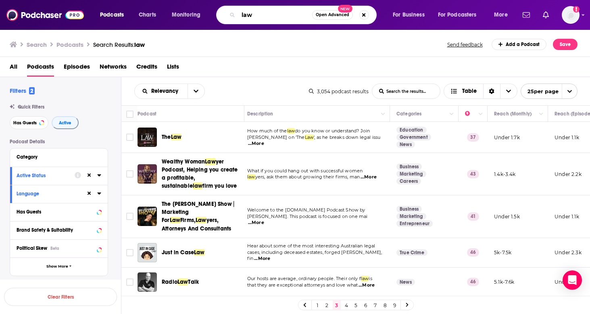
click at [250, 15] on input "law" at bounding box center [275, 14] width 74 height 13
type input "security"
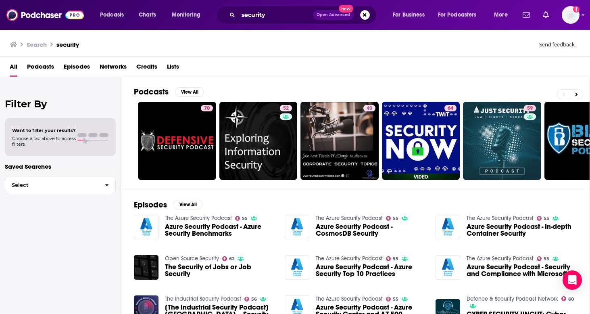
click at [46, 70] on span "Podcasts" at bounding box center [40, 68] width 27 height 17
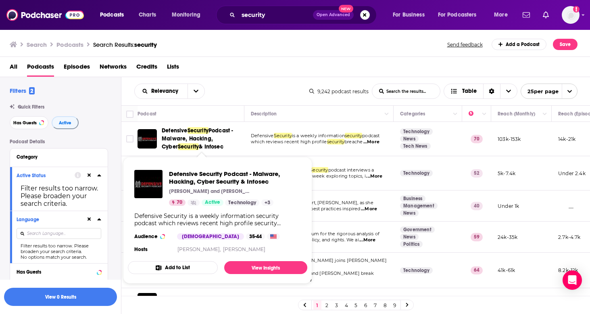
click at [174, 273] on button "Add to List" at bounding box center [173, 267] width 90 height 13
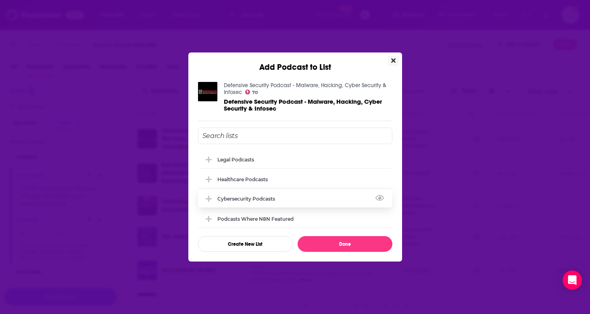
click at [240, 200] on div "Cybersecurity Podcasts" at bounding box center [248, 198] width 62 height 6
click at [353, 246] on button "Done" at bounding box center [344, 244] width 95 height 16
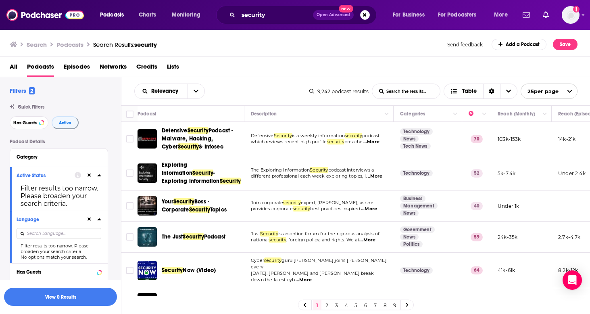
click at [375, 177] on span "...More" at bounding box center [374, 176] width 16 height 6
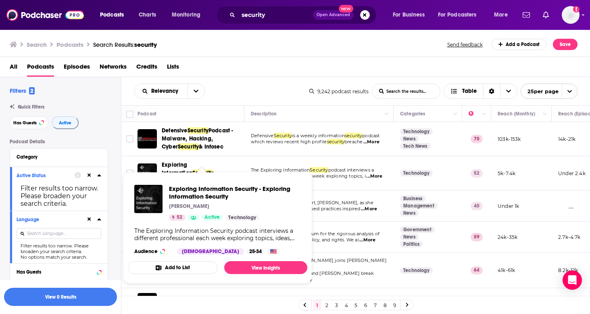
click at [174, 262] on button "Add to List" at bounding box center [173, 267] width 90 height 13
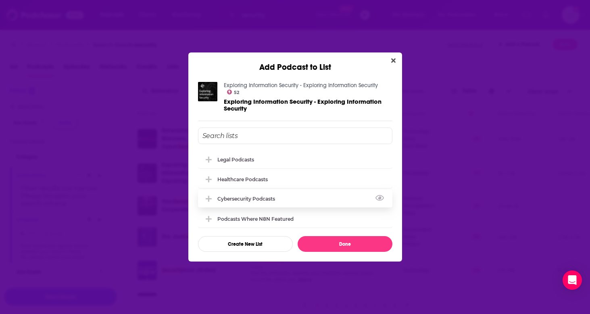
click at [216, 205] on div "Cybersecurity Podcasts" at bounding box center [295, 198] width 194 height 18
click at [336, 245] on button "Done" at bounding box center [344, 244] width 95 height 16
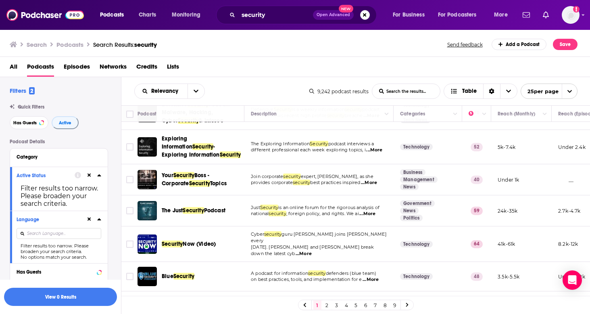
scroll to position [26, 0]
click at [215, 206] on div "The Just Security Podcast" at bounding box center [204, 210] width 84 height 19
click at [374, 212] on span "...More" at bounding box center [367, 213] width 16 height 6
click at [268, 222] on td "Just Security is an online forum for the rigorous analysis of national security…" at bounding box center [318, 210] width 149 height 31
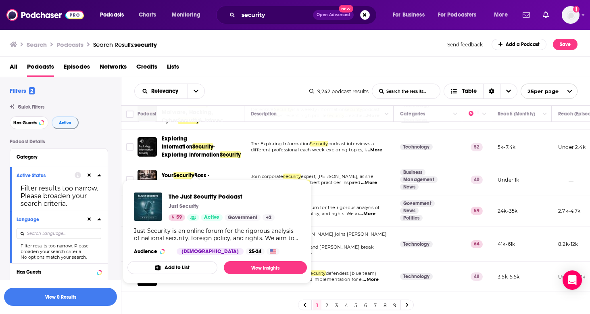
click at [184, 266] on button "Add to List" at bounding box center [172, 267] width 90 height 13
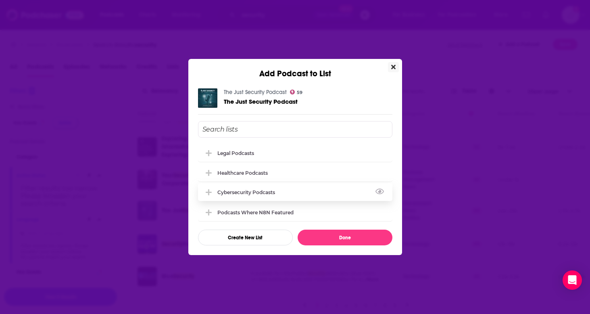
click at [250, 194] on div "Cybersecurity Podcasts" at bounding box center [248, 192] width 62 height 6
click at [344, 234] on button "Done" at bounding box center [344, 237] width 95 height 16
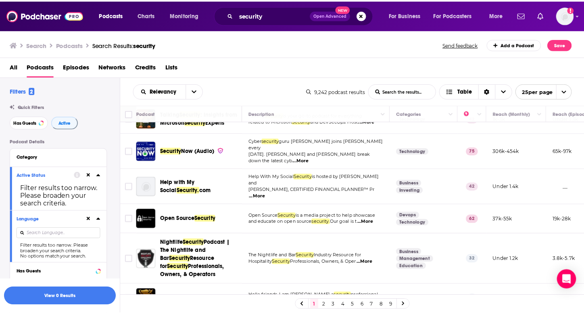
scroll to position [275, 0]
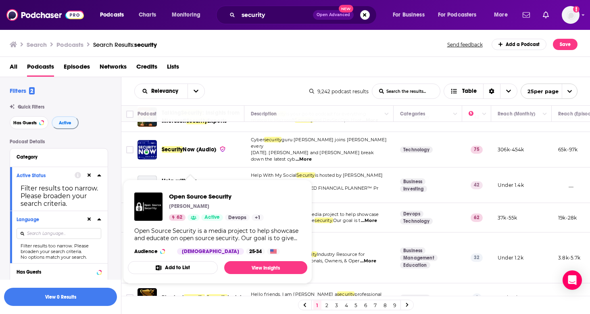
click at [206, 268] on button "Add to List" at bounding box center [173, 267] width 90 height 13
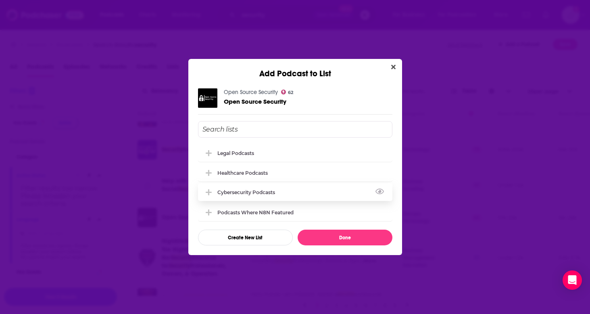
click at [269, 192] on div "Cybersecurity Podcasts" at bounding box center [248, 192] width 62 height 6
click at [353, 236] on button "Done" at bounding box center [344, 237] width 95 height 16
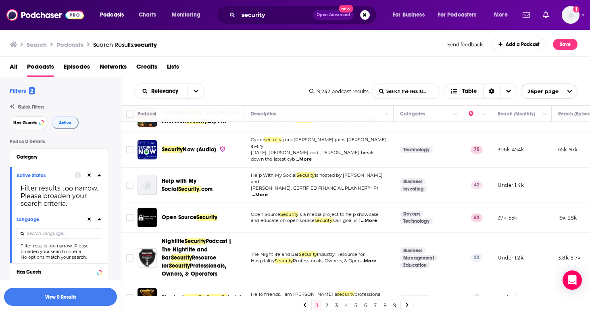
click at [54, 21] on img at bounding box center [44, 14] width 77 height 15
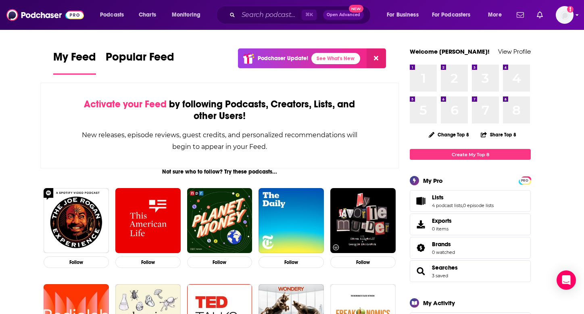
click at [565, 21] on img "Logged in as mckenziesemrau" at bounding box center [564, 15] width 18 height 18
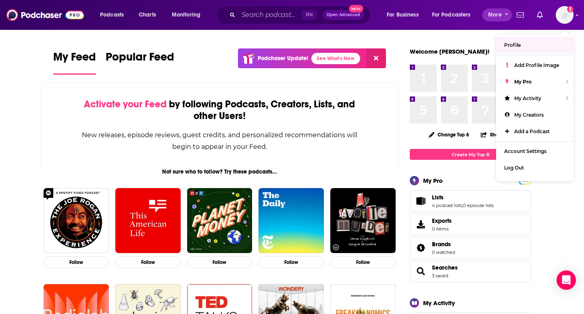
click at [487, 16] on button "More" at bounding box center [496, 14] width 29 height 13
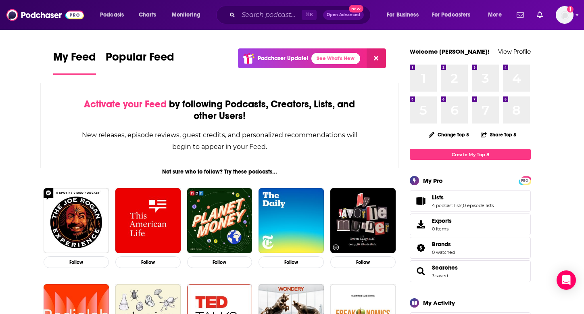
click at [567, 19] on img "Logged in as mckenziesemrau" at bounding box center [564, 15] width 18 height 18
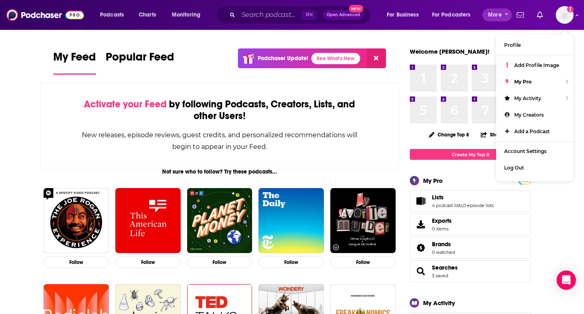
click at [493, 13] on span "More" at bounding box center [495, 14] width 14 height 11
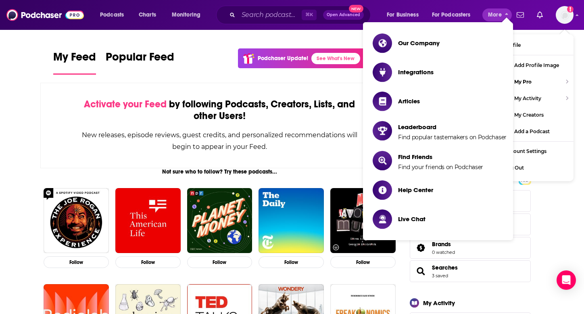
click at [493, 13] on span "More" at bounding box center [495, 14] width 14 height 11
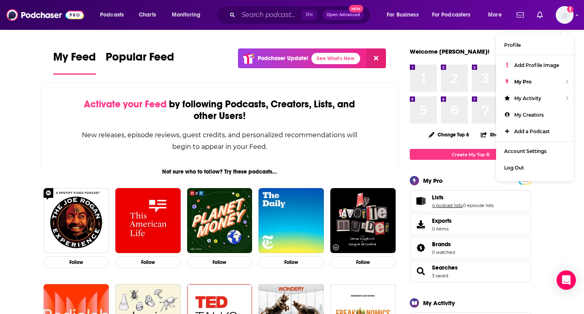
click at [453, 202] on link "4 podcast lists" at bounding box center [447, 205] width 30 height 6
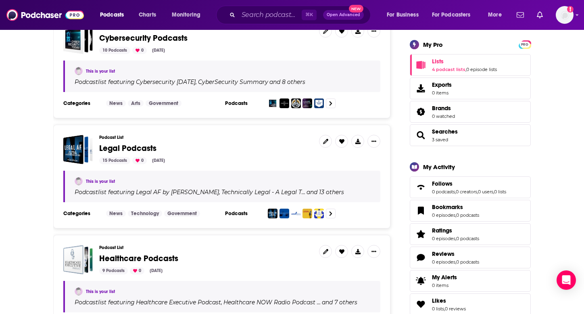
scroll to position [136, 0]
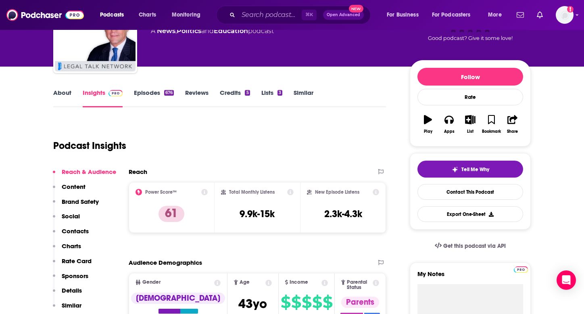
scroll to position [64, 0]
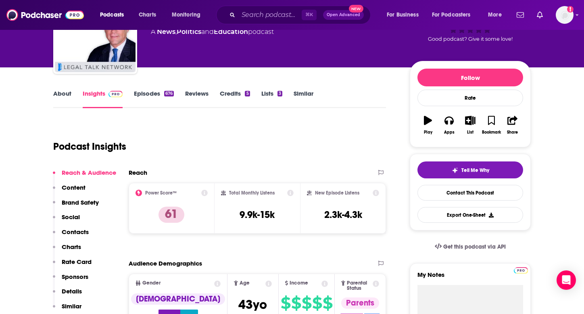
click at [58, 93] on link "About" at bounding box center [62, 98] width 18 height 19
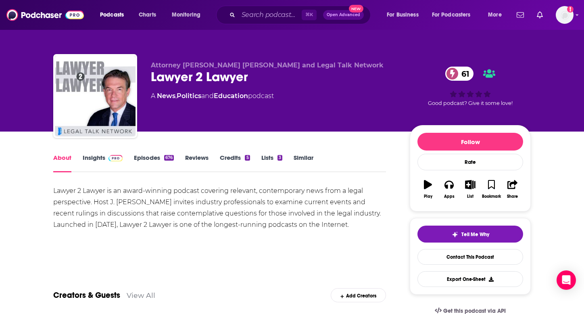
click at [103, 160] on link "Insights" at bounding box center [103, 163] width 40 height 19
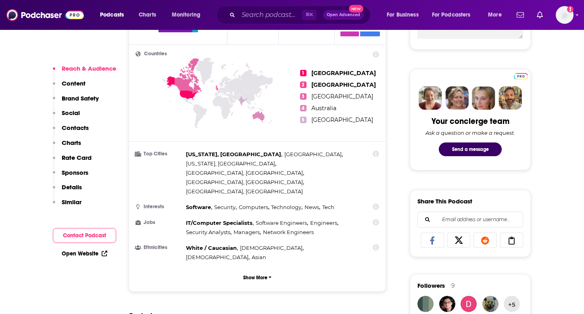
scroll to position [352, 0]
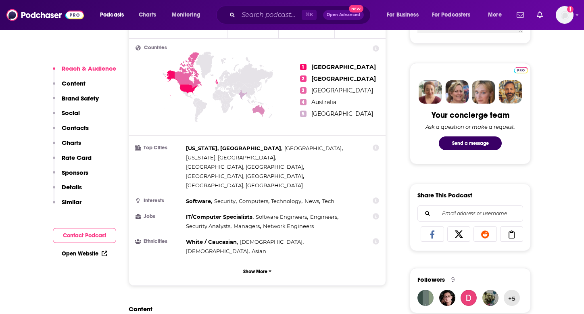
click at [80, 157] on p "Rate Card" at bounding box center [77, 158] width 30 height 8
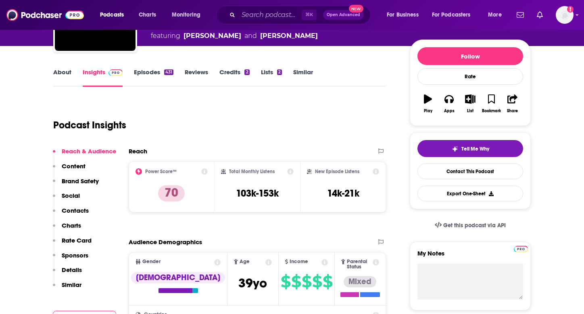
scroll to position [85, 0]
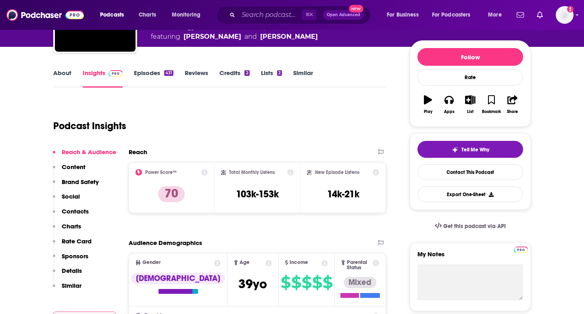
click at [61, 69] on link "About" at bounding box center [62, 78] width 18 height 19
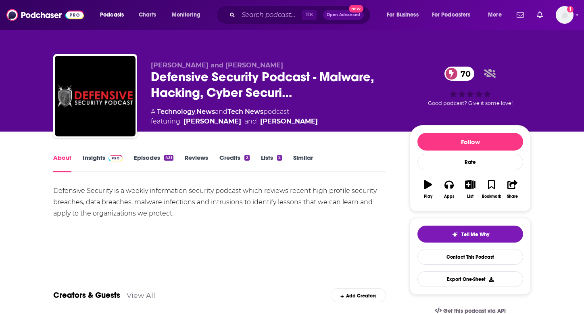
click at [281, 240] on div "Defensive Security is a weekly information security podcast which reviews recen…" at bounding box center [219, 213] width 333 height 56
click at [94, 158] on link "Insights" at bounding box center [103, 163] width 40 height 19
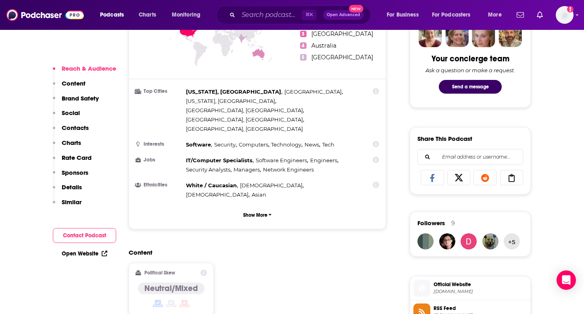
scroll to position [411, 0]
